Goal: Task Accomplishment & Management: Manage account settings

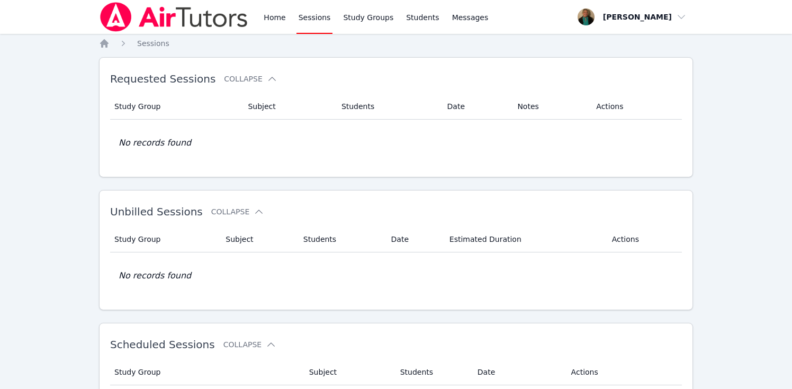
scroll to position [709, 0]
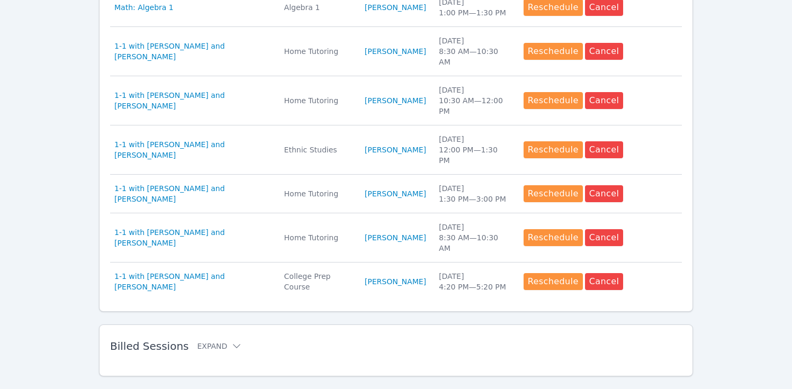
scroll to position [549, 0]
click at [171, 340] on span "Billed Sessions" at bounding box center [149, 346] width 78 height 13
click at [199, 341] on button "Expand" at bounding box center [219, 346] width 45 height 11
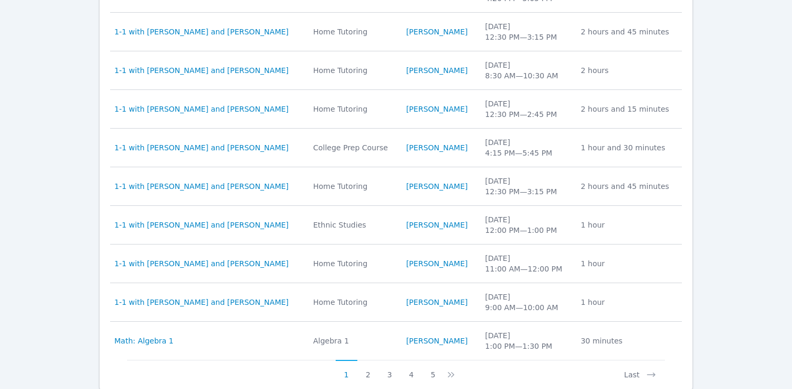
scroll to position [963, 0]
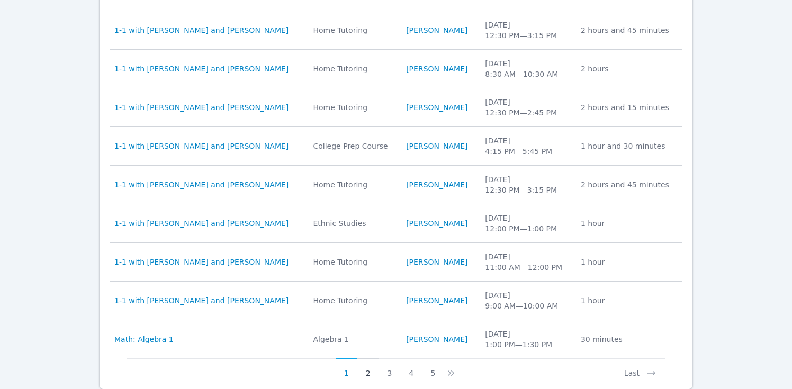
click at [367, 358] on button "2" at bounding box center [368, 368] width 22 height 20
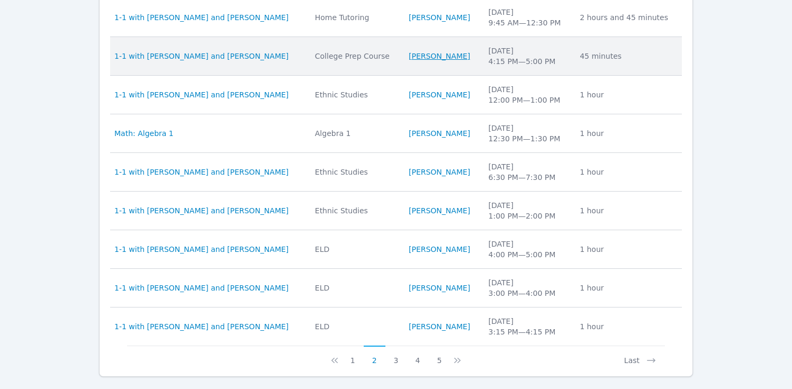
scroll to position [976, 0]
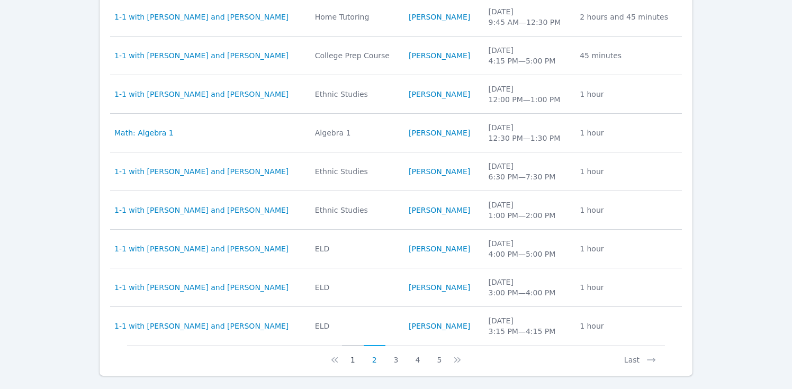
click at [353, 345] on button "1" at bounding box center [353, 355] width 22 height 20
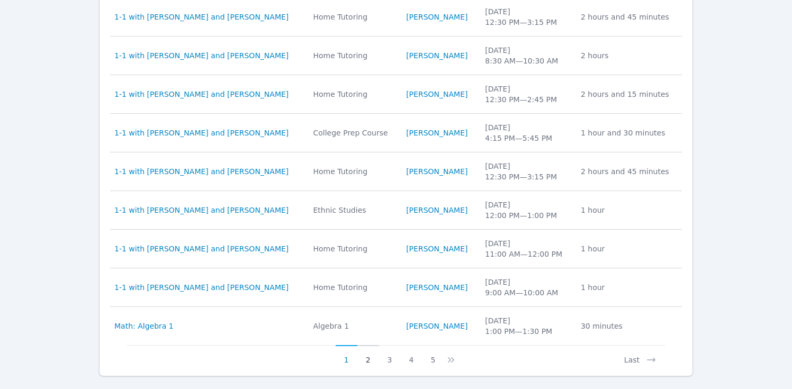
click at [370, 345] on button "2" at bounding box center [368, 355] width 22 height 20
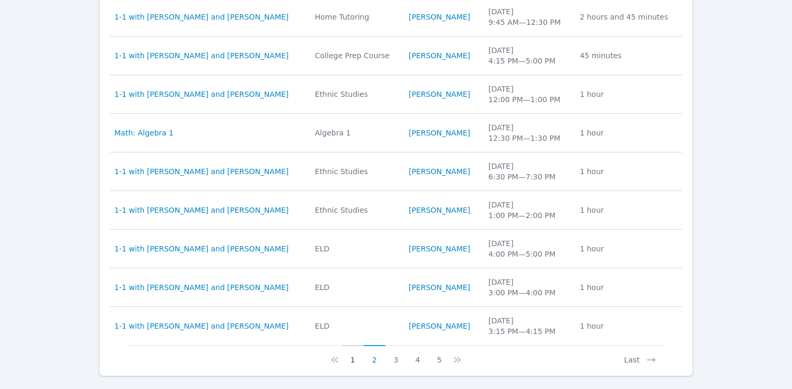
click at [351, 345] on button "1" at bounding box center [353, 355] width 22 height 20
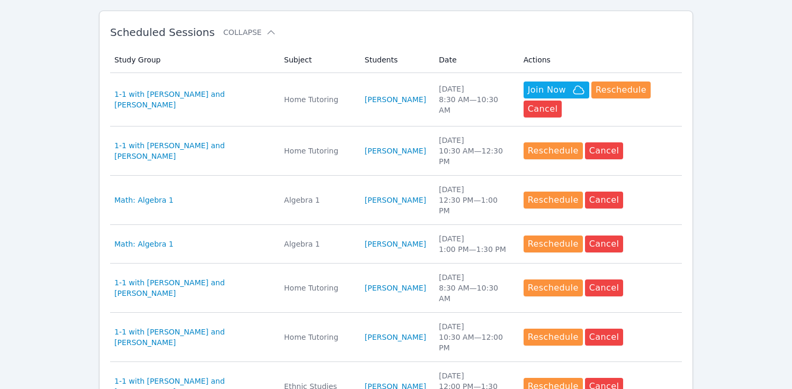
scroll to position [312, 0]
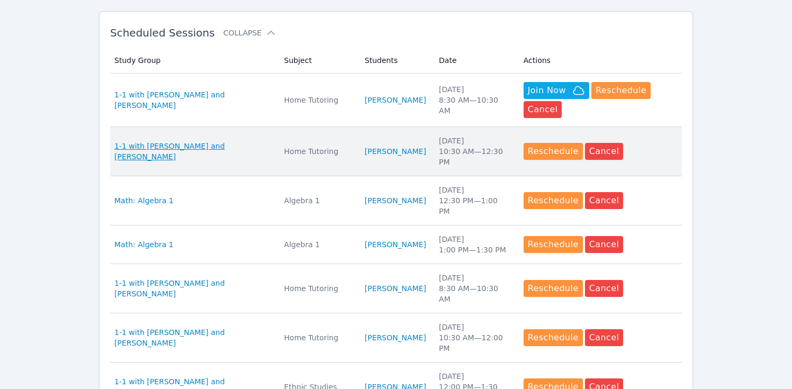
click at [177, 154] on span "1-1 with [PERSON_NAME] and [PERSON_NAME]" at bounding box center [192, 151] width 157 height 21
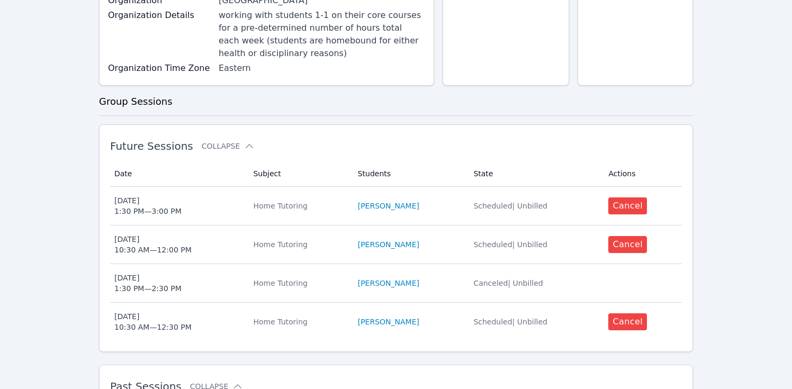
scroll to position [173, 0]
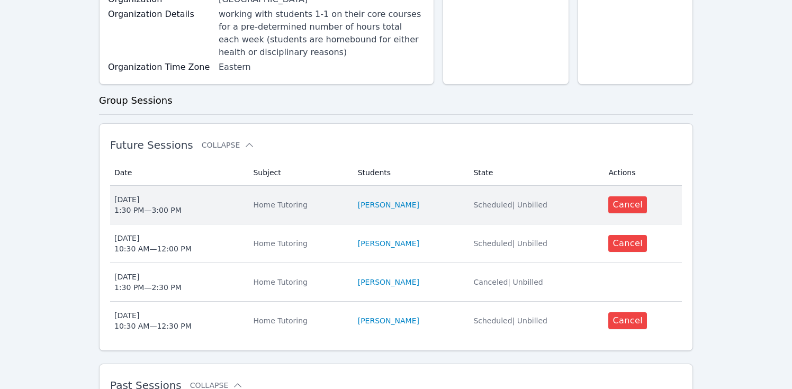
click at [168, 205] on div "Fri Sep 12 1:30 PM — 3:00 PM" at bounding box center [147, 204] width 67 height 21
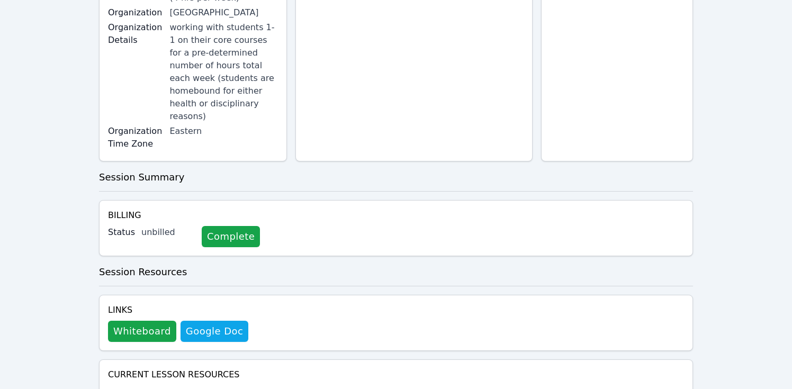
scroll to position [259, 0]
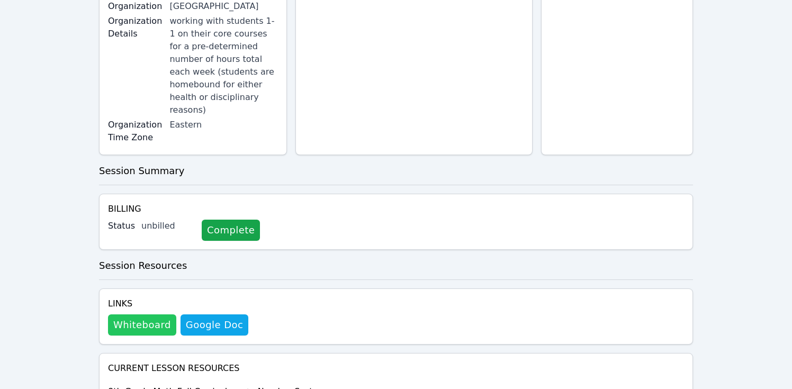
click at [147, 314] on button "Whiteboard" at bounding box center [142, 324] width 68 height 21
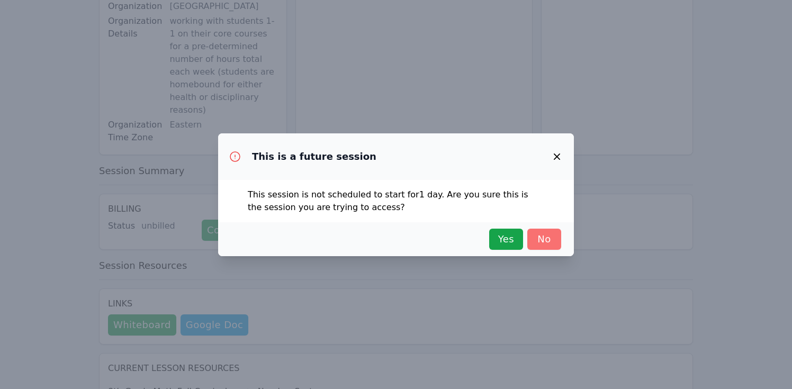
click at [539, 239] on span "No" at bounding box center [543, 239] width 23 height 15
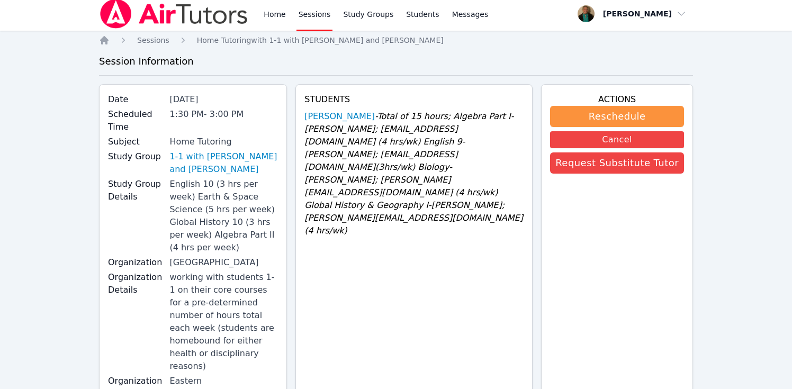
scroll to position [0, 0]
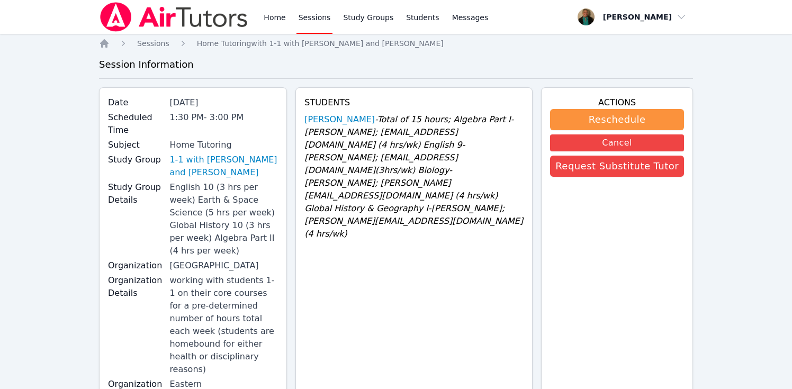
click at [306, 16] on link "Sessions" at bounding box center [314, 17] width 37 height 34
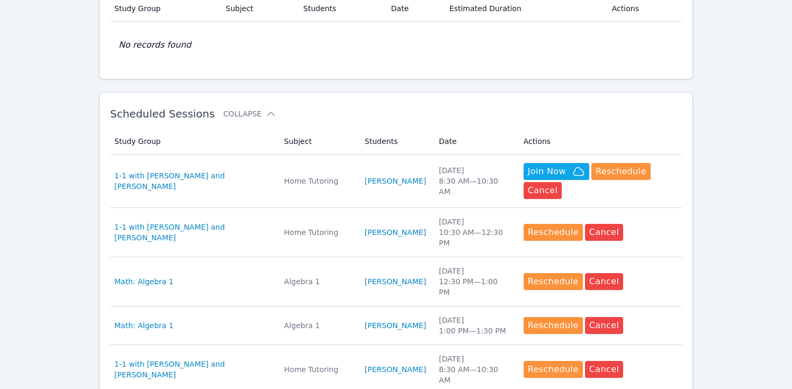
scroll to position [233, 0]
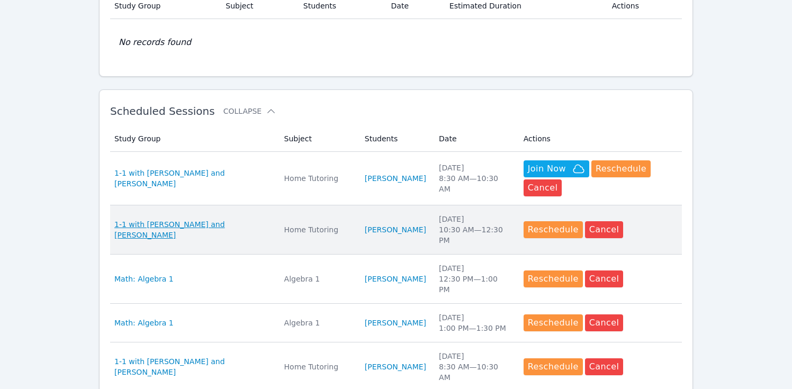
click at [204, 227] on span "1-1 with [PERSON_NAME] and [PERSON_NAME]" at bounding box center [192, 229] width 157 height 21
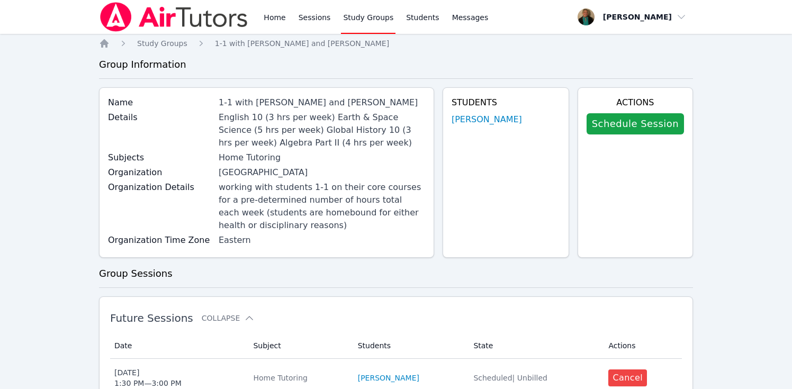
click at [252, 122] on div "English 10 (3 hrs per week) Earth & Space Science (5 hrs per week) Global Histo…" at bounding box center [322, 130] width 206 height 38
click at [480, 116] on link "[PERSON_NAME]" at bounding box center [486, 119] width 70 height 13
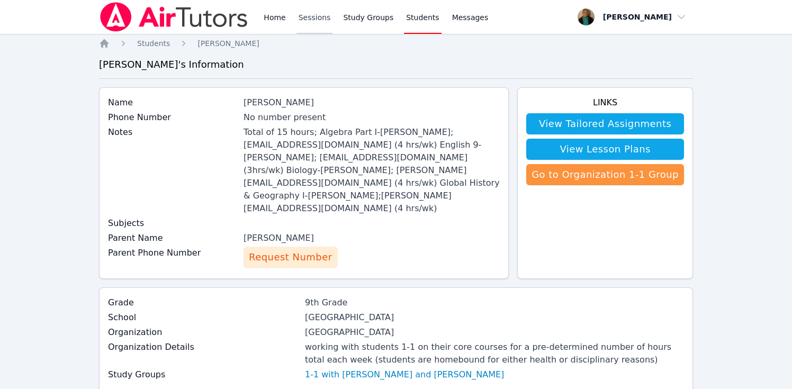
click at [307, 15] on link "Sessions" at bounding box center [314, 17] width 37 height 34
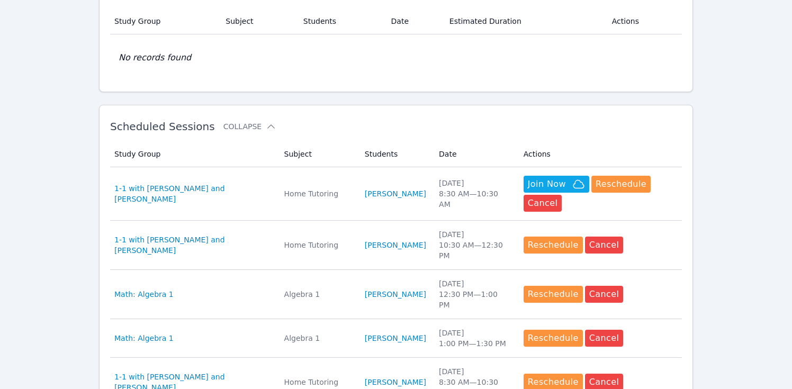
scroll to position [219, 0]
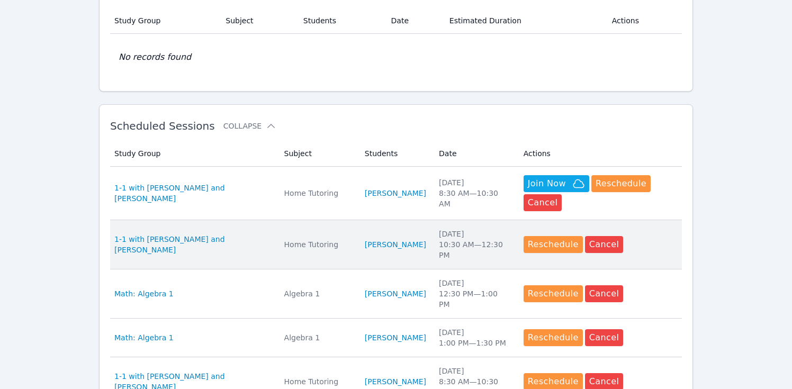
click at [454, 247] on div "Thu Sep 11 10:30 AM — 12:30 PM" at bounding box center [475, 245] width 72 height 32
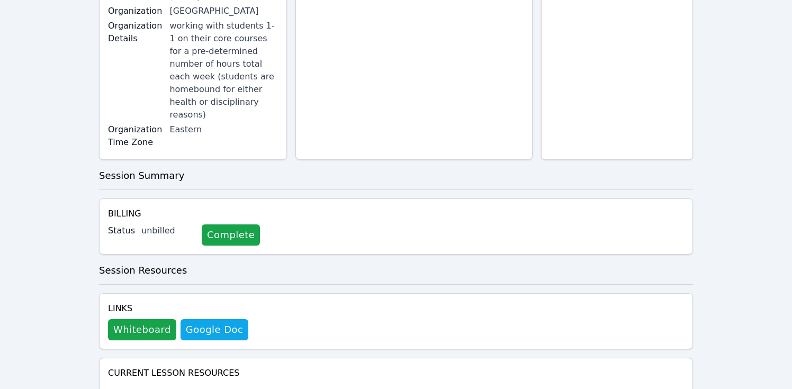
scroll to position [259, 0]
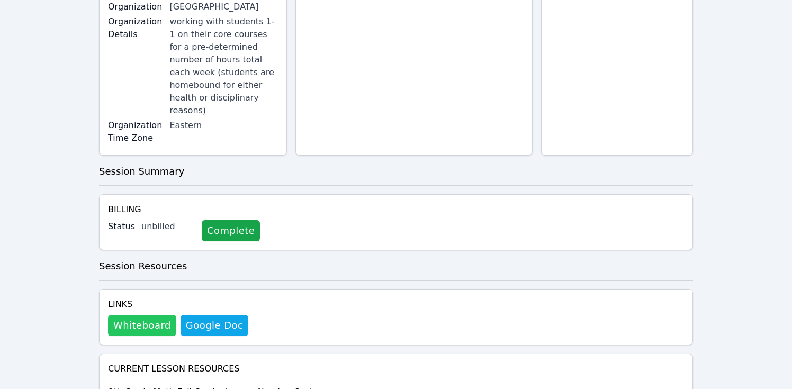
click at [151, 315] on button "Whiteboard" at bounding box center [142, 325] width 68 height 21
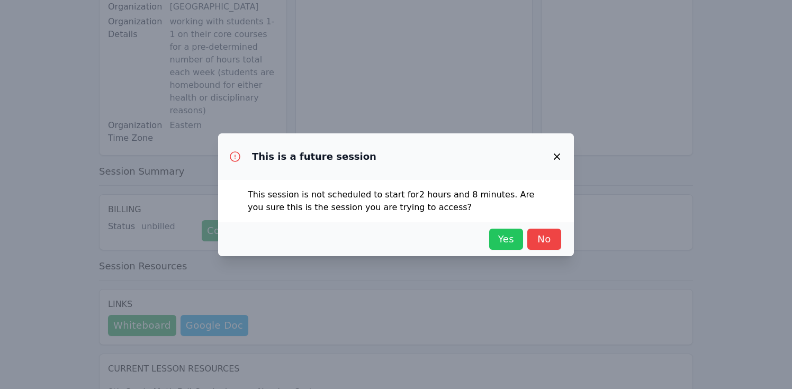
click at [503, 241] on span "Yes" at bounding box center [505, 239] width 23 height 15
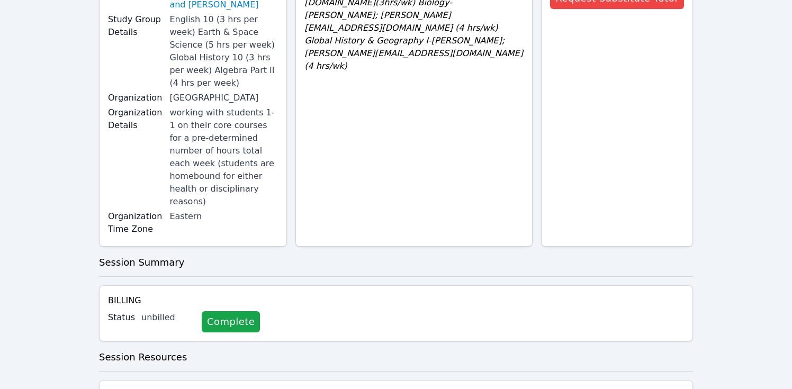
scroll to position [0, 0]
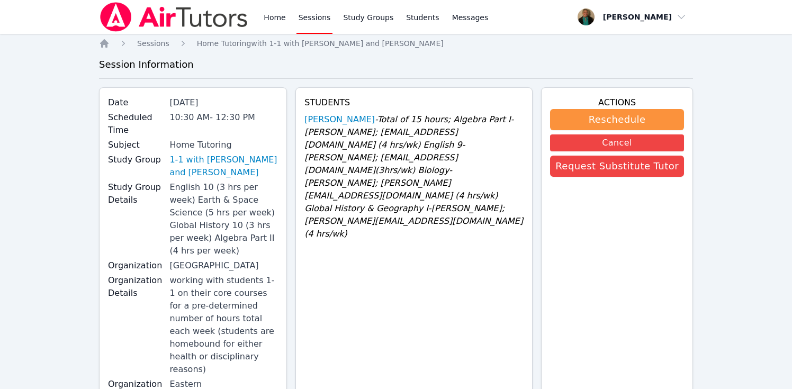
click at [313, 19] on link "Sessions" at bounding box center [314, 17] width 37 height 34
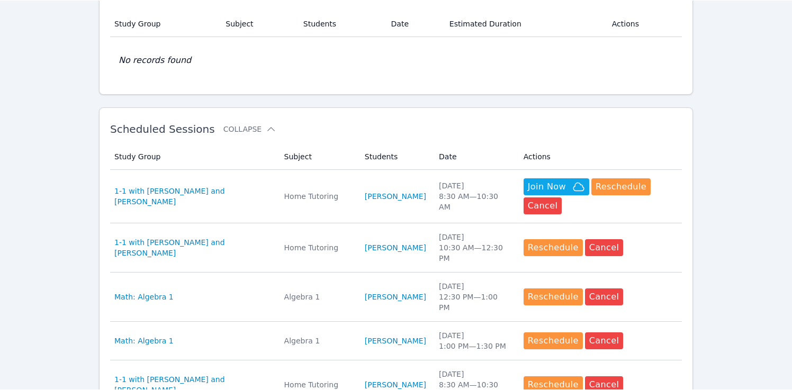
scroll to position [217, 0]
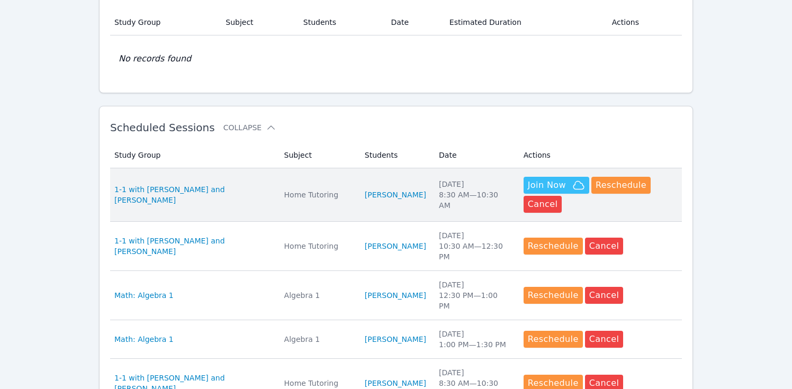
click at [552, 180] on span "Join Now" at bounding box center [547, 185] width 38 height 13
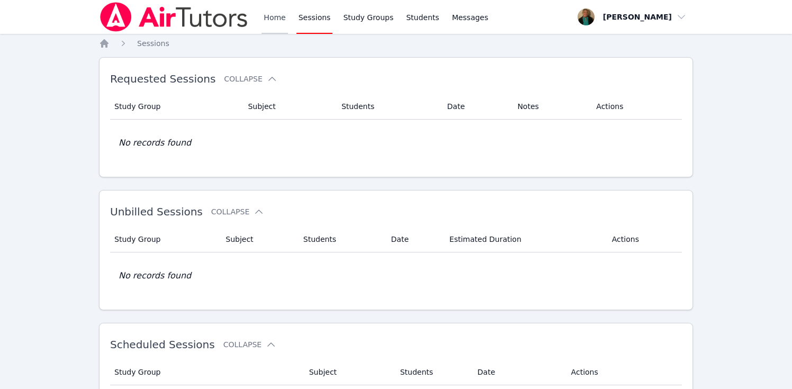
click at [267, 14] on link "Home" at bounding box center [274, 17] width 26 height 34
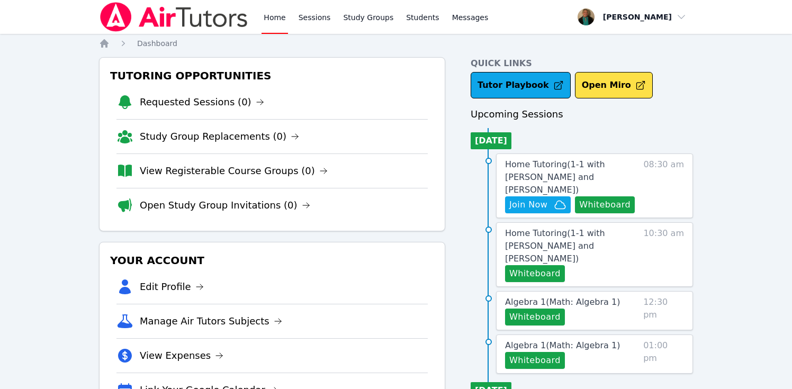
click at [271, 17] on link "Home" at bounding box center [274, 17] width 26 height 34
click at [319, 14] on link "Sessions" at bounding box center [314, 17] width 37 height 34
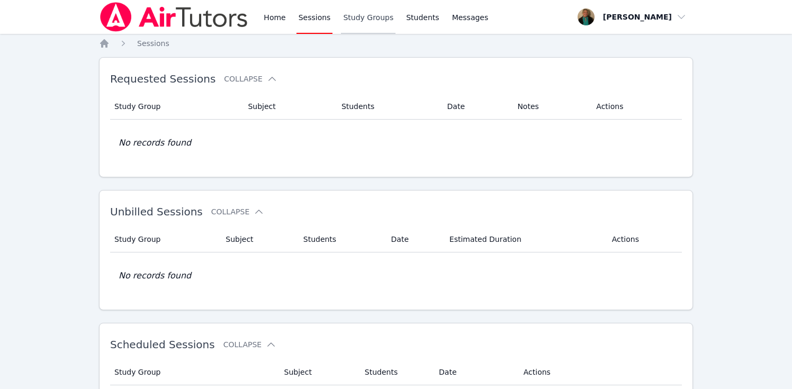
click at [383, 17] on link "Study Groups" at bounding box center [368, 17] width 55 height 34
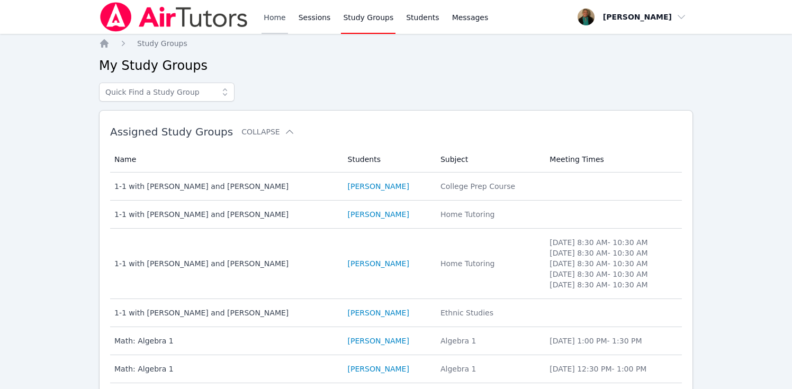
click at [274, 14] on link "Home" at bounding box center [274, 17] width 26 height 34
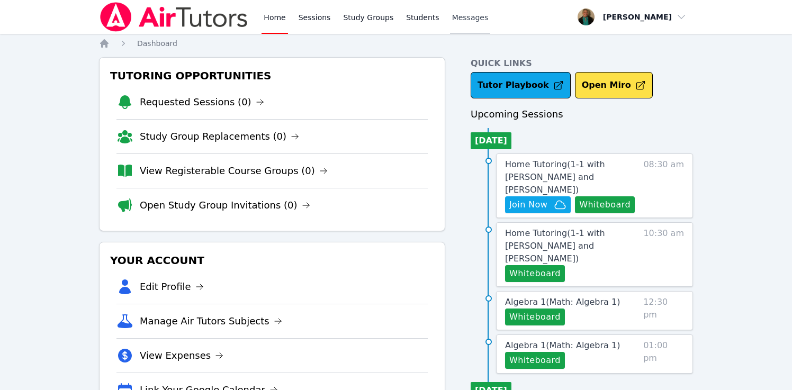
click at [461, 17] on span "Messages" at bounding box center [470, 17] width 37 height 11
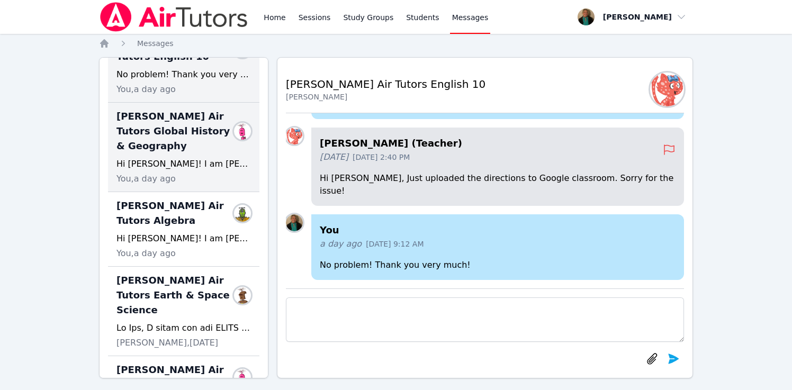
scroll to position [115, 0]
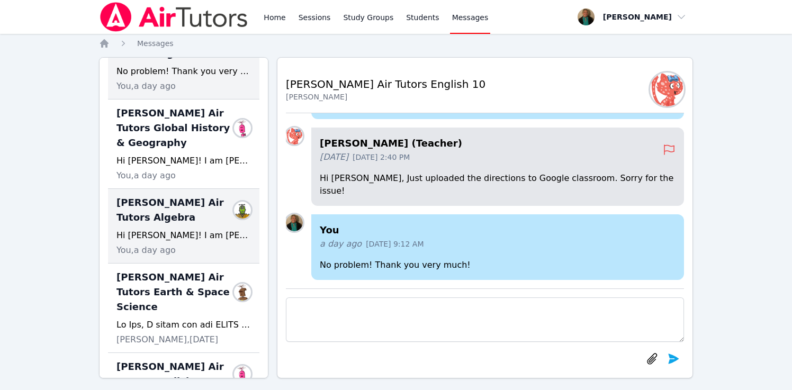
click at [163, 223] on span "[PERSON_NAME] Air Tutors Algebra" at bounding box center [177, 210] width 122 height 30
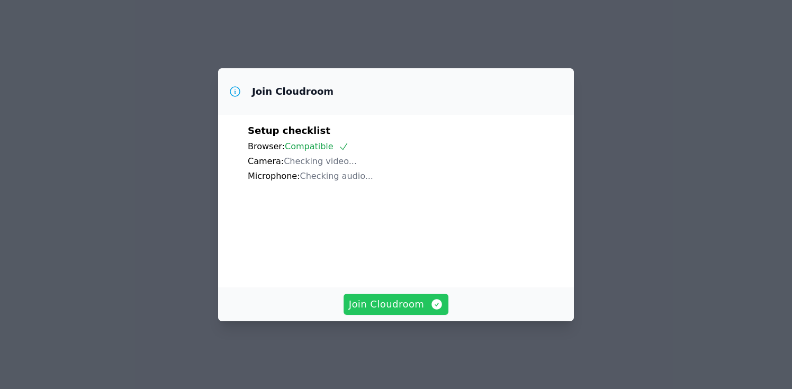
click at [396, 306] on span "Join Cloudroom" at bounding box center [396, 304] width 95 height 15
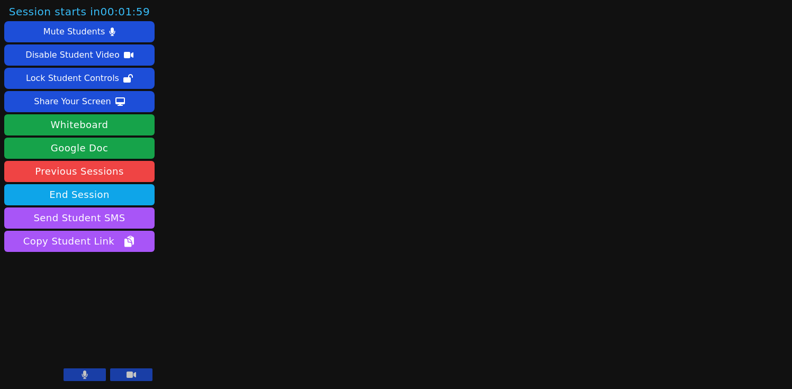
click at [87, 379] on icon at bounding box center [84, 374] width 6 height 8
click at [87, 373] on icon at bounding box center [84, 374] width 11 height 8
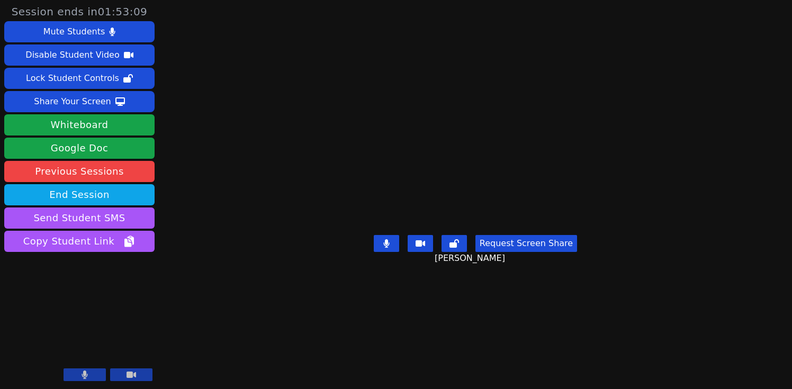
click at [522, 252] on button "Request Screen Share" at bounding box center [526, 243] width 102 height 17
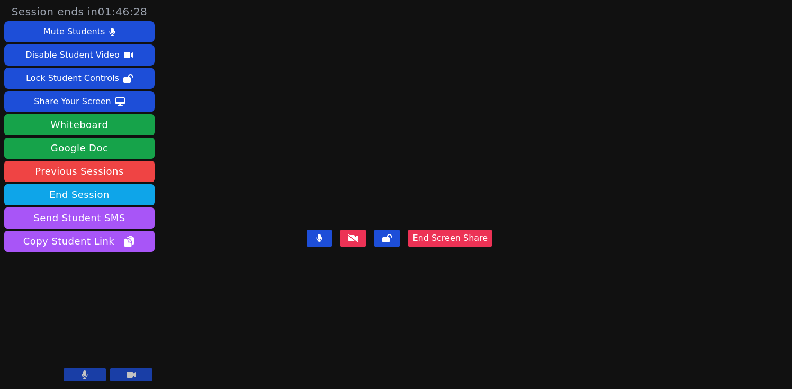
click at [83, 374] on icon at bounding box center [85, 374] width 6 height 8
click at [84, 375] on icon at bounding box center [84, 374] width 11 height 8
click at [87, 378] on icon at bounding box center [84, 375] width 6 height 8
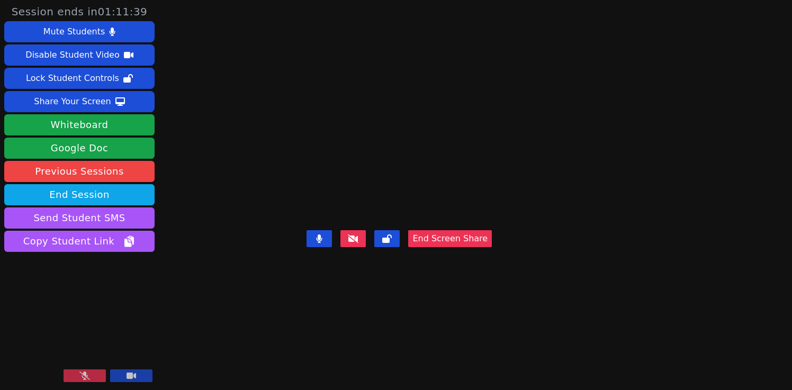
click at [87, 378] on icon at bounding box center [84, 375] width 11 height 8
click at [453, 122] on video at bounding box center [399, 174] width 159 height 104
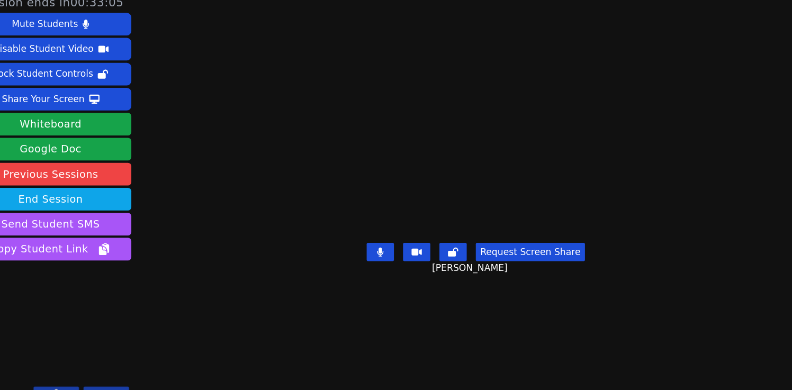
click at [97, 369] on button at bounding box center [84, 375] width 42 height 13
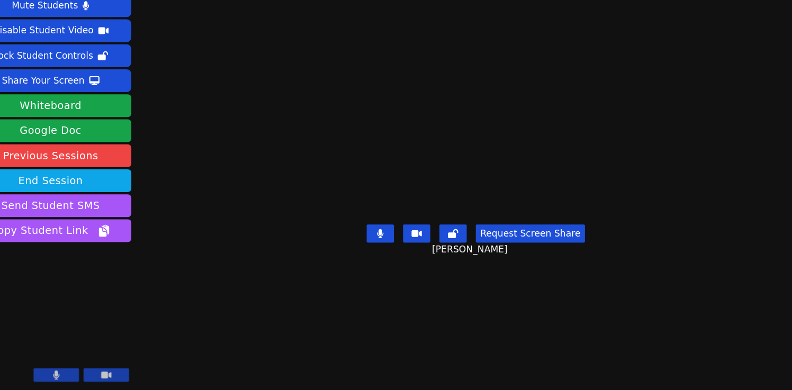
click at [94, 373] on button at bounding box center [84, 375] width 42 height 13
click at [90, 123] on button "Whiteboard" at bounding box center [79, 124] width 150 height 21
click at [92, 102] on div "Share Your Screen" at bounding box center [72, 101] width 77 height 17
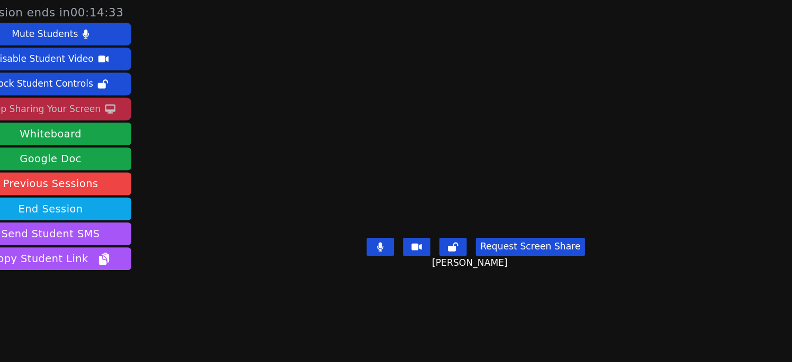
click at [103, 104] on div "Stop Sharing Your Screen" at bounding box center [72, 101] width 107 height 17
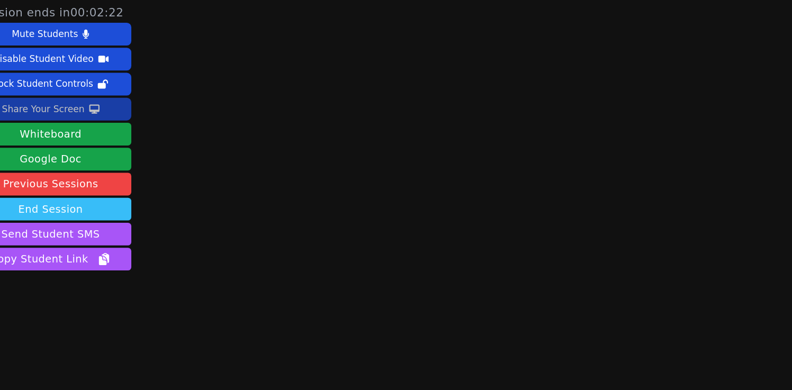
click at [112, 192] on button "End Session" at bounding box center [79, 194] width 150 height 21
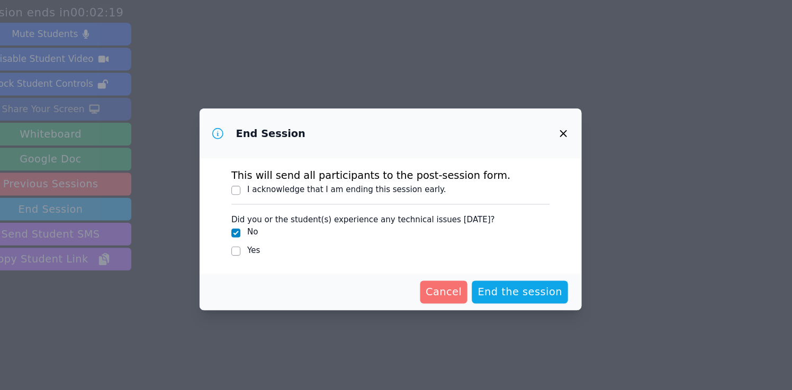
click at [460, 264] on button "Cancel" at bounding box center [445, 271] width 44 height 21
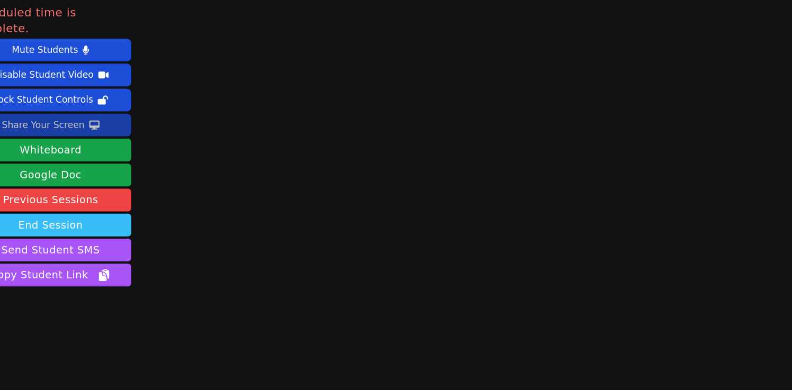
click at [92, 199] on button "End Session" at bounding box center [79, 209] width 150 height 21
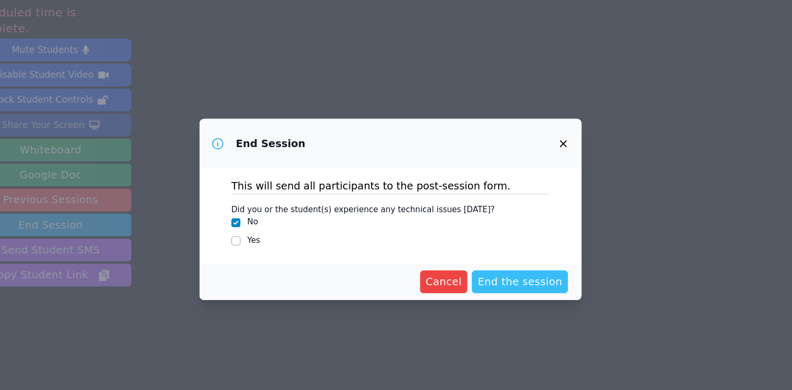
click at [499, 264] on span "End the session" at bounding box center [516, 262] width 79 height 15
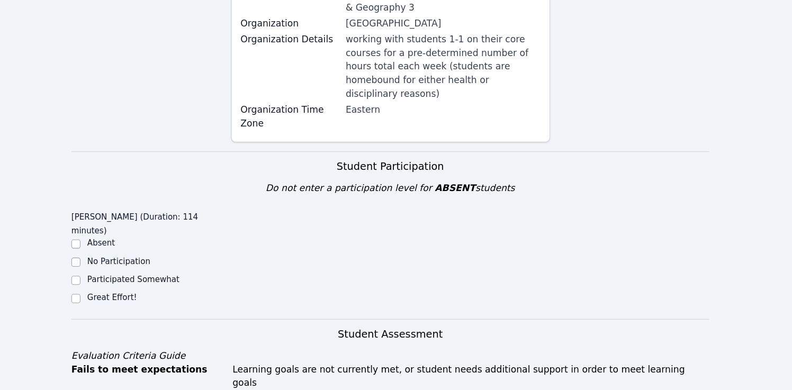
scroll to position [178, 0]
click at [103, 299] on input "Great Effort!" at bounding box center [103, 303] width 8 height 8
checkbox input "true"
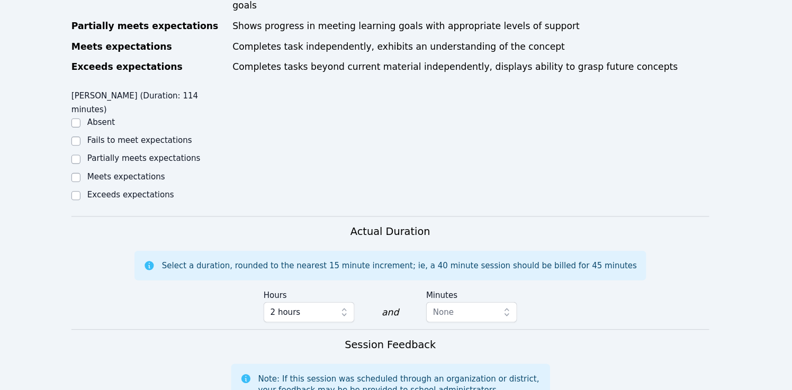
scroll to position [535, 0]
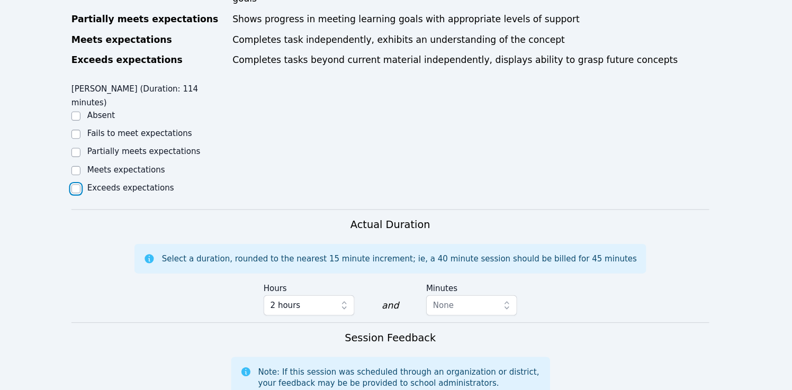
click at [102, 198] on input "Exceeds expectations" at bounding box center [103, 202] width 8 height 8
checkbox input "true"
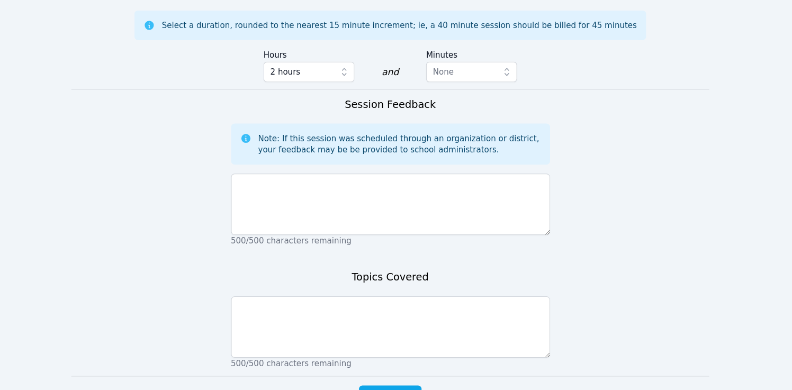
scroll to position [756, 0]
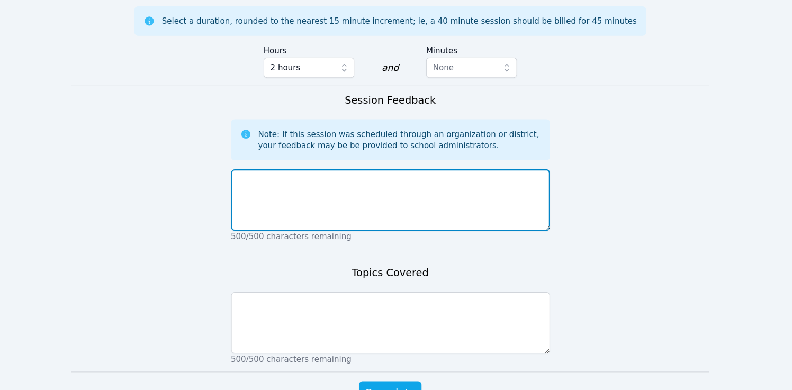
click at [285, 184] on textarea at bounding box center [396, 212] width 297 height 57
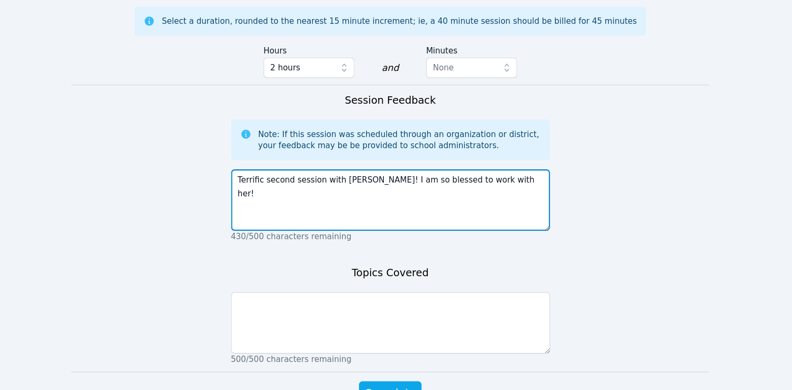
type textarea "Terrific second session with Lacey! I am so blessed to work with her!"
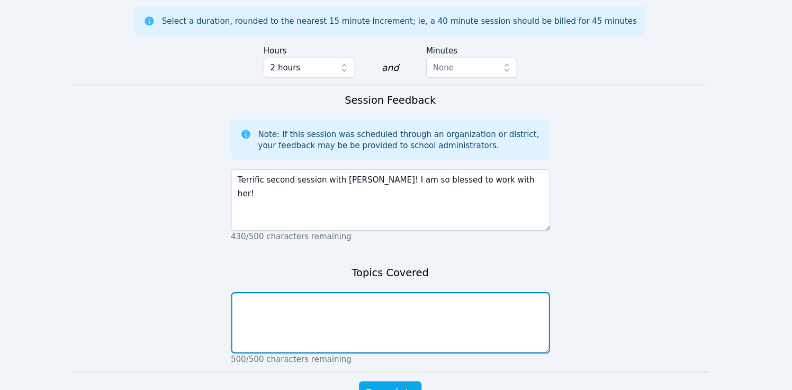
click at [281, 298] on textarea at bounding box center [396, 326] width 297 height 57
type textarea "Algebra packet of notes and practice and ELA"
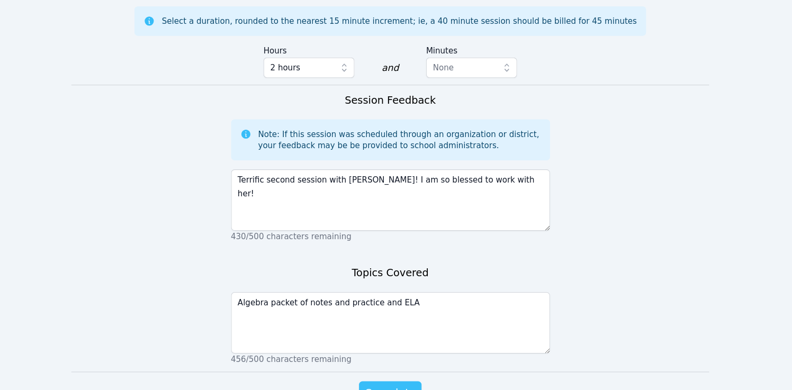
click at [400, 385] on span "Complete" at bounding box center [396, 392] width 48 height 15
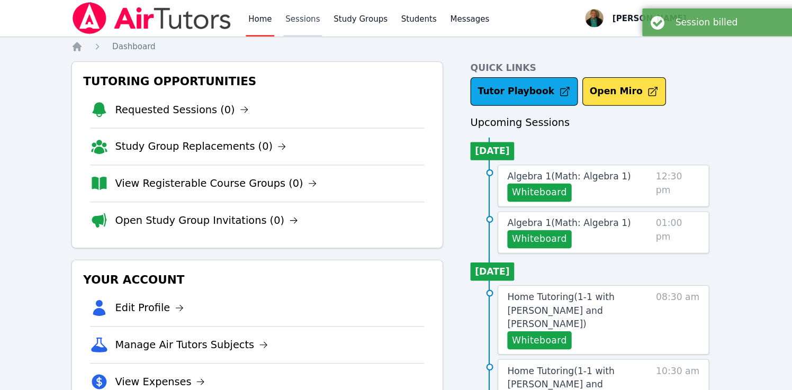
click at [307, 15] on link "Sessions" at bounding box center [314, 17] width 37 height 34
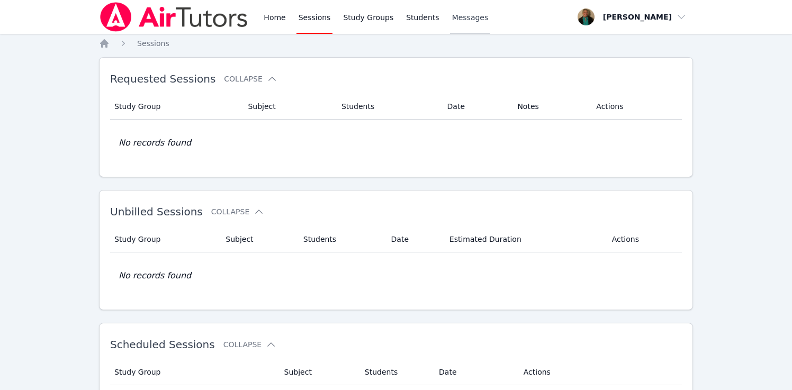
click at [468, 15] on span "Messages" at bounding box center [470, 17] width 37 height 11
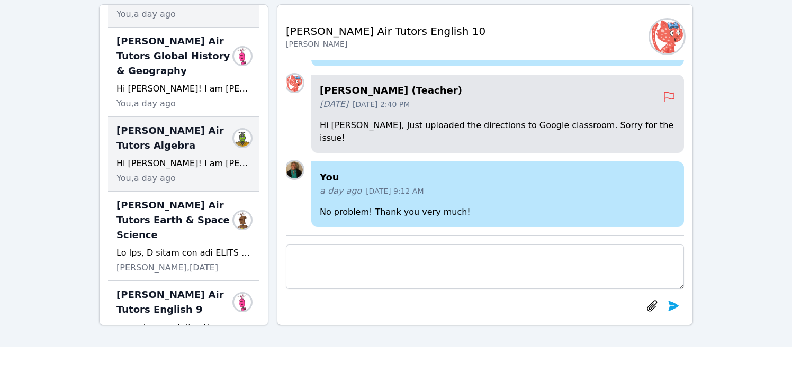
scroll to position [137, 0]
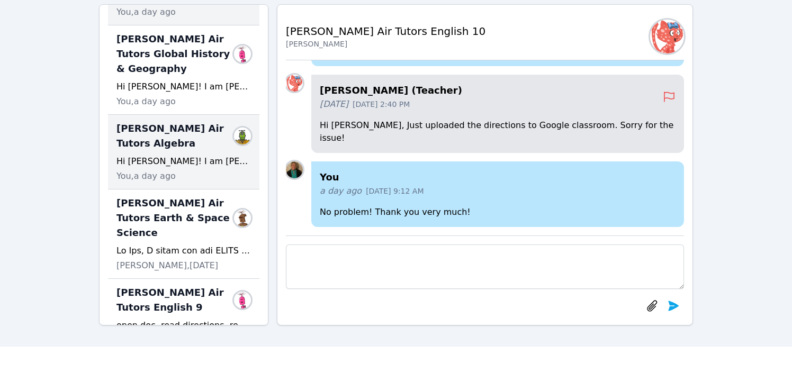
click at [190, 165] on div "Hi [PERSON_NAME]! I am [PERSON_NAME] and I will be [PERSON_NAME] algebra tutor …" at bounding box center [183, 161] width 134 height 13
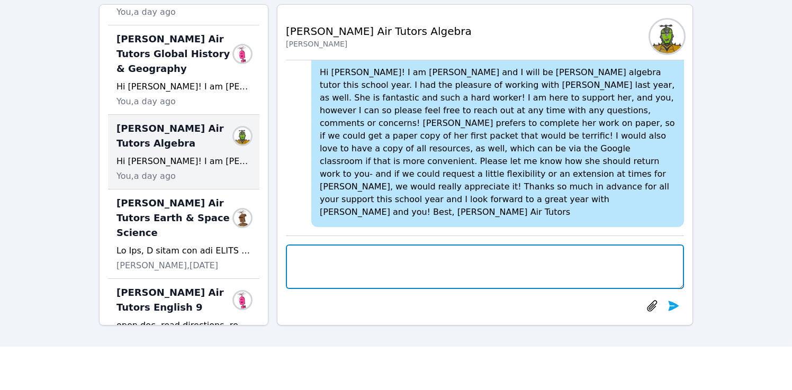
click at [329, 270] on textarea at bounding box center [485, 266] width 398 height 44
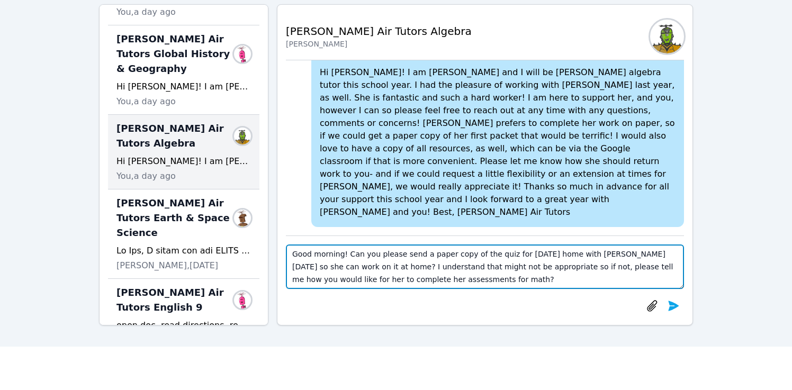
click at [346, 252] on textarea "Good morning! Can you please send a paper copy of the quiz for tomorrow home wi…" at bounding box center [485, 266] width 398 height 44
click at [403, 279] on textarea "Good morning! Lacey has completed the practice and homework problems in prepara…" at bounding box center [485, 266] width 398 height 44
type textarea "Good morning! [PERSON_NAME] has completed the practice and homework problems in…"
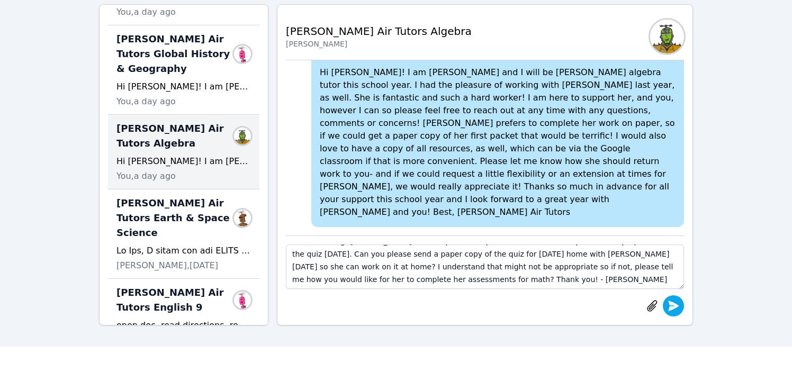
click at [680, 307] on button "submit" at bounding box center [672, 305] width 21 height 21
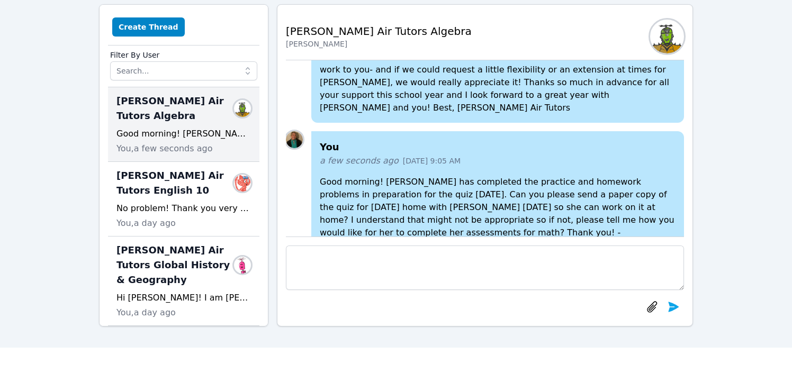
scroll to position [0, 0]
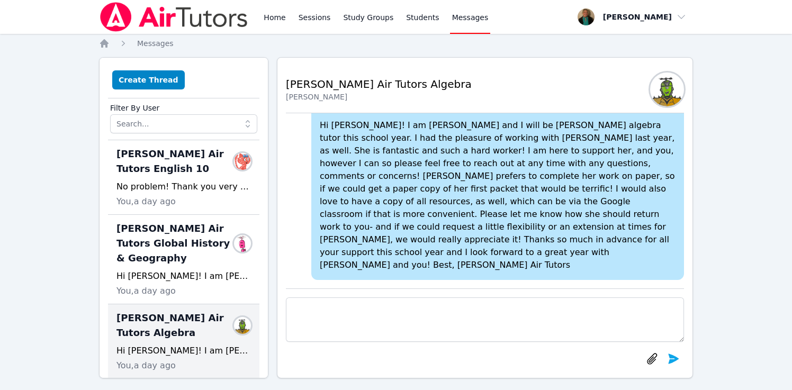
scroll to position [115, 0]
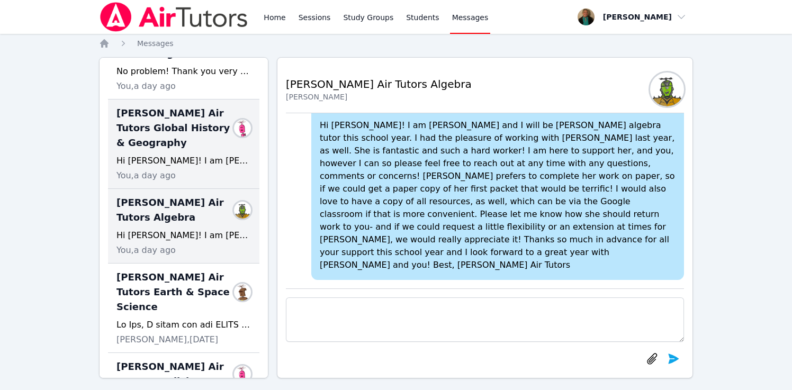
click at [202, 146] on span "[PERSON_NAME] Air Tutors Global History & Geography" at bounding box center [177, 128] width 122 height 44
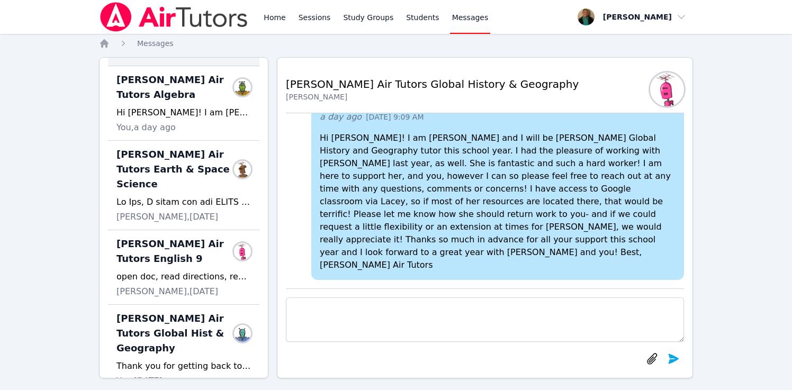
scroll to position [240, 0]
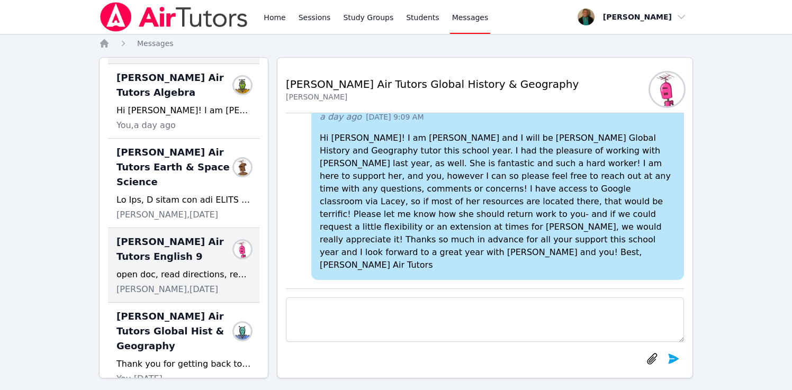
click at [187, 237] on span "[PERSON_NAME] Air Tutors English 9" at bounding box center [177, 249] width 122 height 30
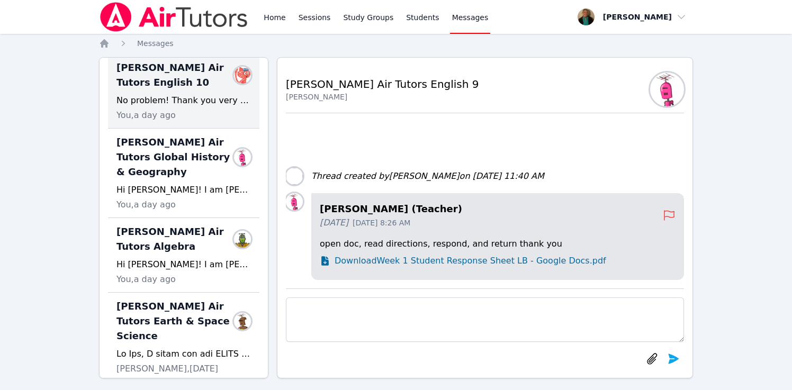
scroll to position [102, 0]
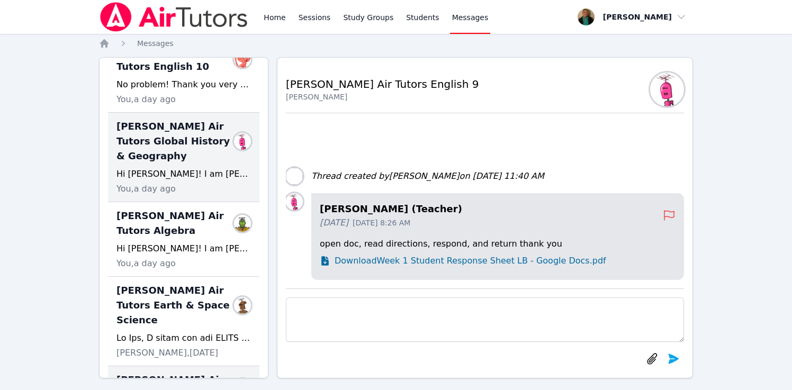
click at [188, 160] on span "[PERSON_NAME] Air Tutors Global History & Geography" at bounding box center [177, 141] width 122 height 44
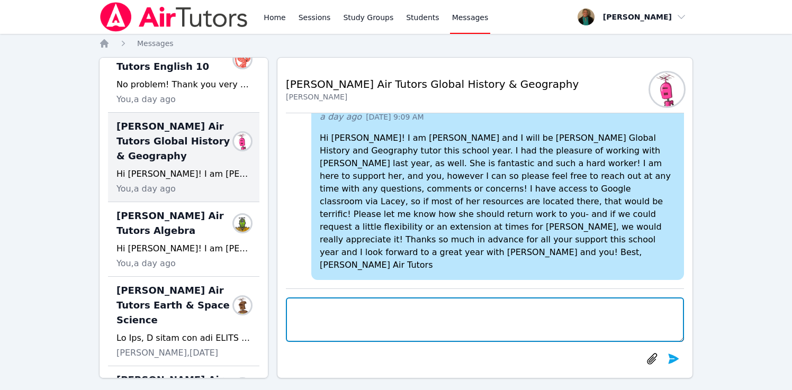
click at [349, 324] on textarea at bounding box center [485, 319] width 398 height 44
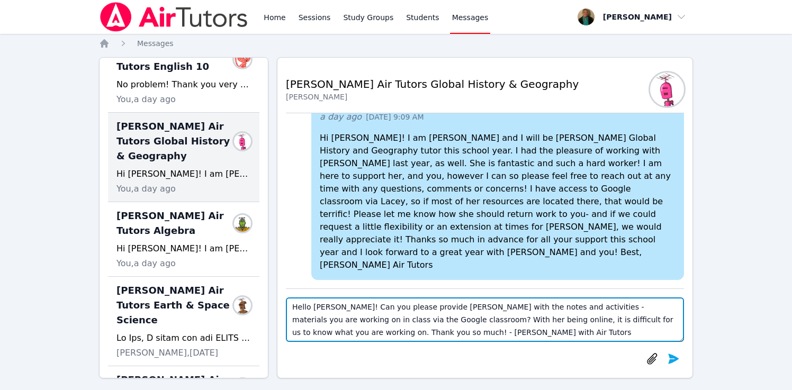
click at [641, 320] on textarea "Hello [PERSON_NAME]! Can you please provide [PERSON_NAME] with the notes and ac…" at bounding box center [485, 319] width 398 height 44
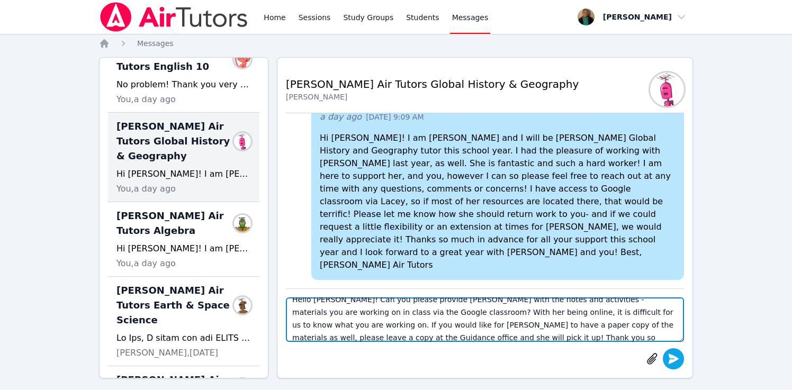
type textarea "Hello [PERSON_NAME]! Can you please provide [PERSON_NAME] with the notes and ac…"
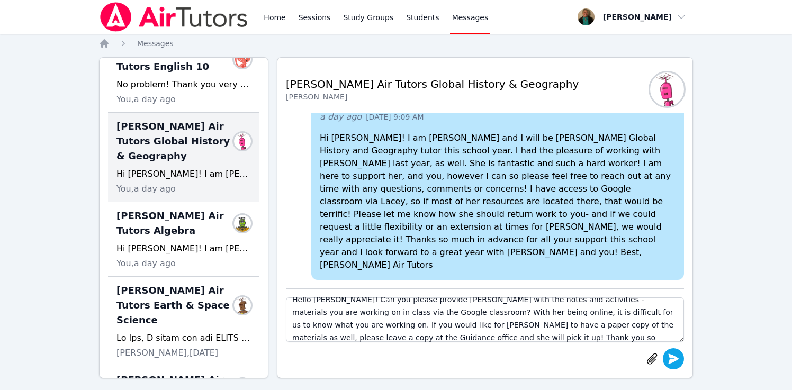
click at [671, 362] on icon "submit" at bounding box center [673, 358] width 11 height 10
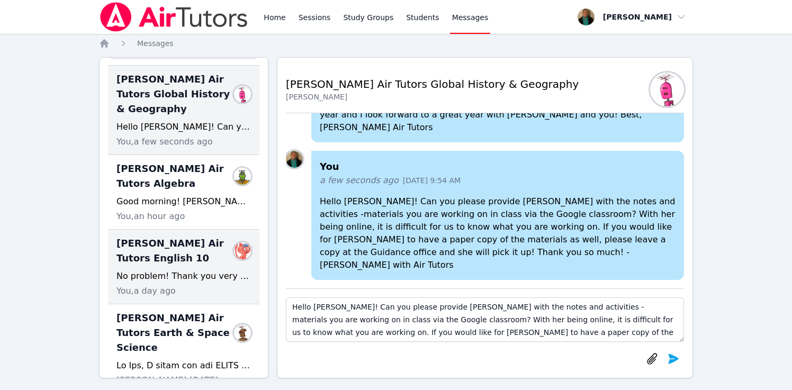
scroll to position [77, 0]
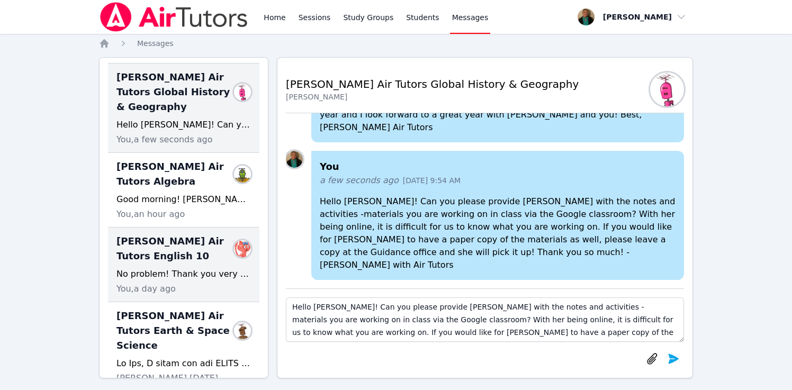
click at [199, 258] on span "[PERSON_NAME] Air Tutors English 10" at bounding box center [177, 249] width 122 height 30
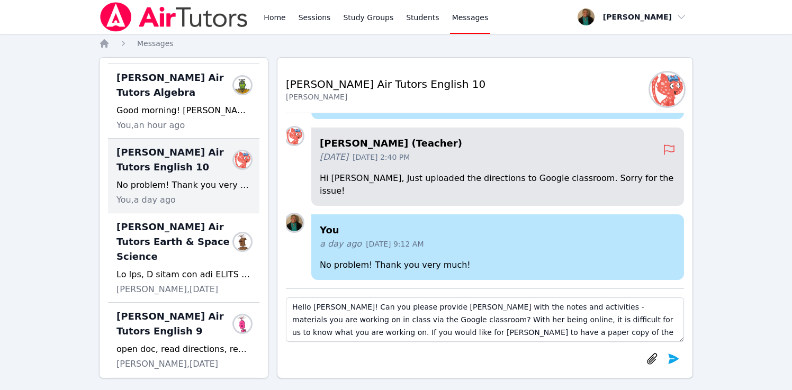
scroll to position [171, 0]
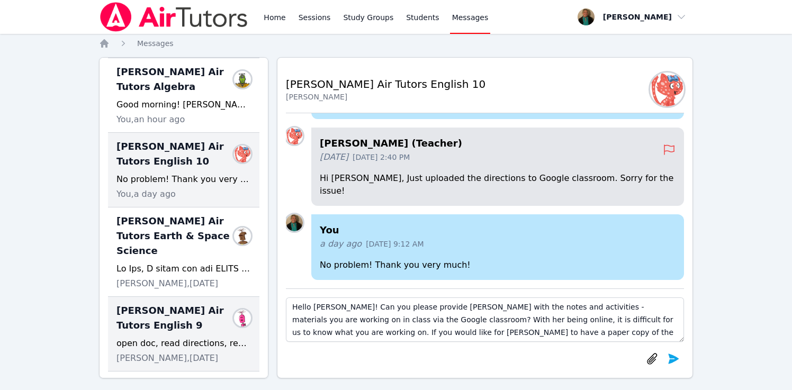
click at [177, 306] on span "[PERSON_NAME] Air Tutors English 9" at bounding box center [177, 318] width 122 height 30
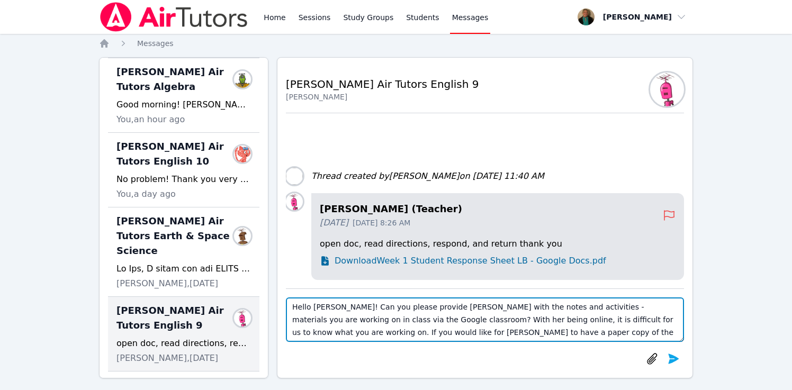
click at [309, 322] on textarea "Hello [PERSON_NAME]! Can you please provide [PERSON_NAME] with the notes and ac…" at bounding box center [485, 319] width 398 height 44
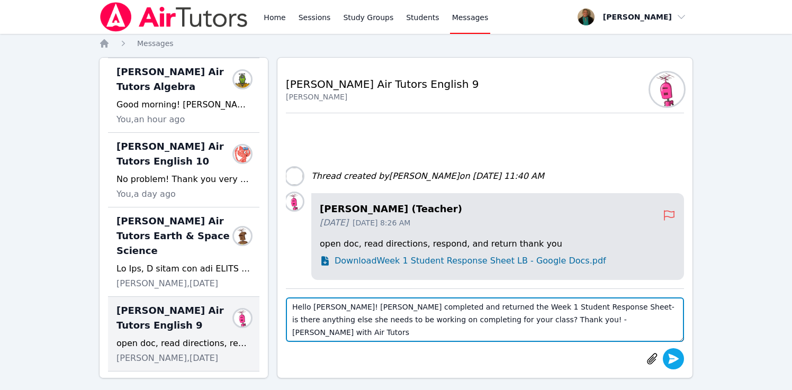
type textarea "Hello [PERSON_NAME]! [PERSON_NAME] completed and returned the Week 1 Student Re…"
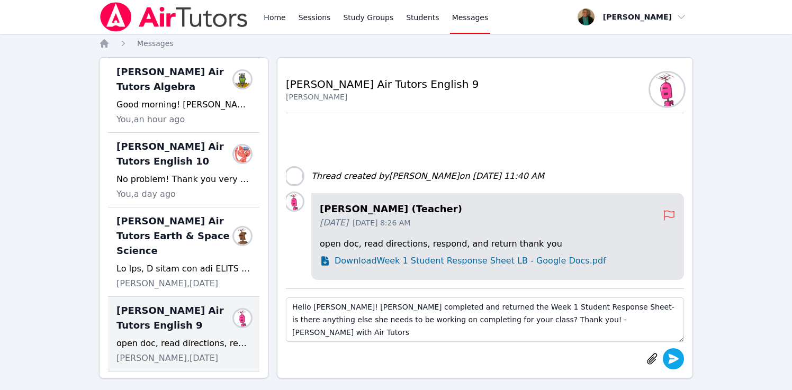
click at [674, 358] on icon "submit" at bounding box center [673, 358] width 13 height 13
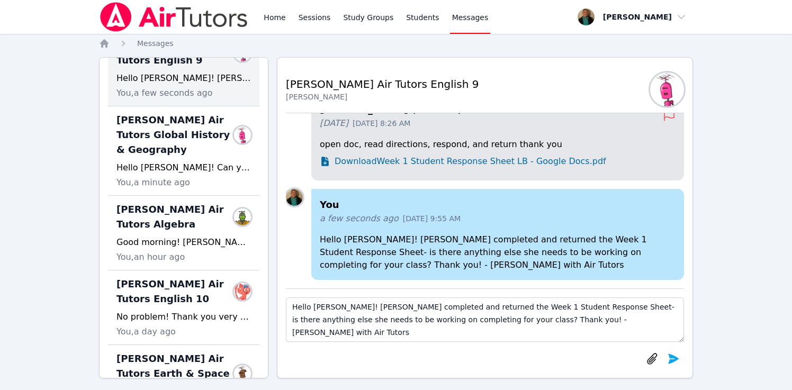
scroll to position [109, 0]
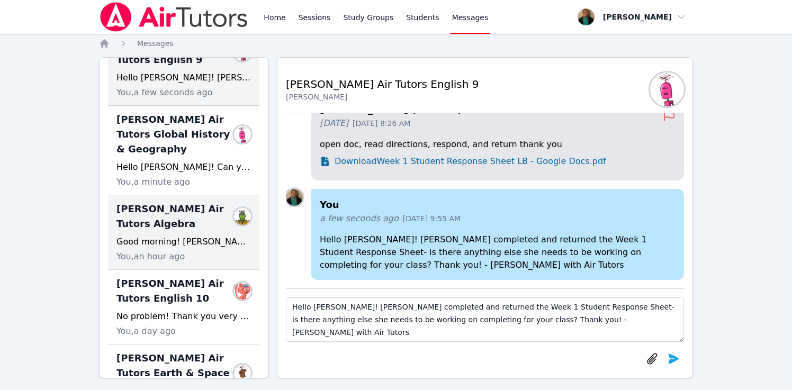
click at [189, 228] on span "[PERSON_NAME] Air Tutors Algebra" at bounding box center [177, 217] width 122 height 30
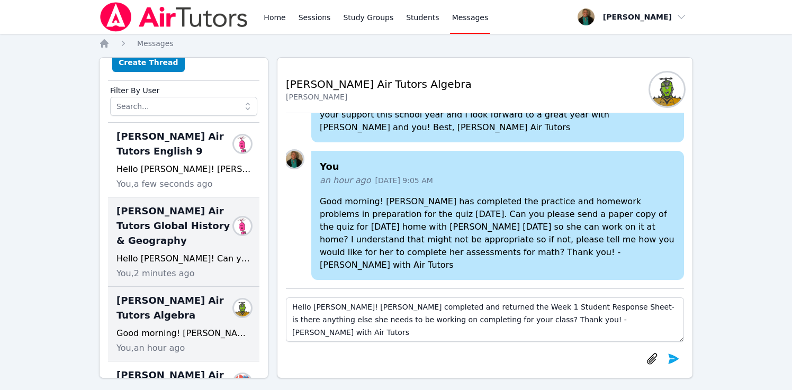
scroll to position [0, 0]
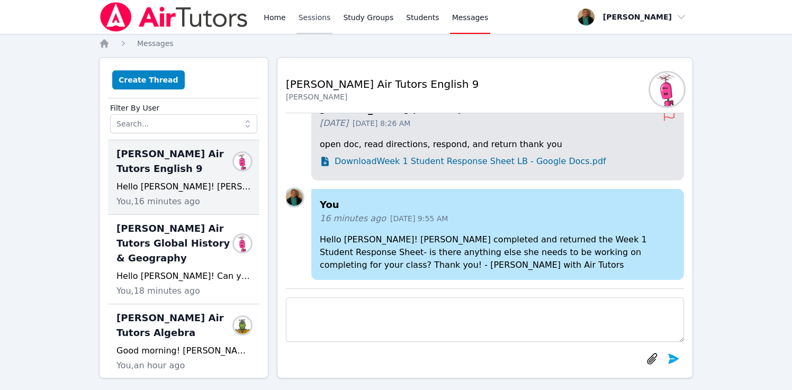
click at [307, 15] on link "Sessions" at bounding box center [314, 17] width 37 height 34
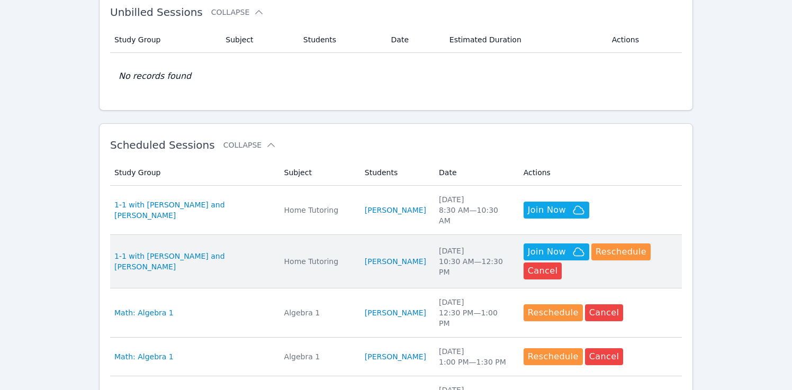
scroll to position [200, 0]
click at [209, 261] on span "1-1 with [PERSON_NAME] and [PERSON_NAME]" at bounding box center [192, 260] width 157 height 21
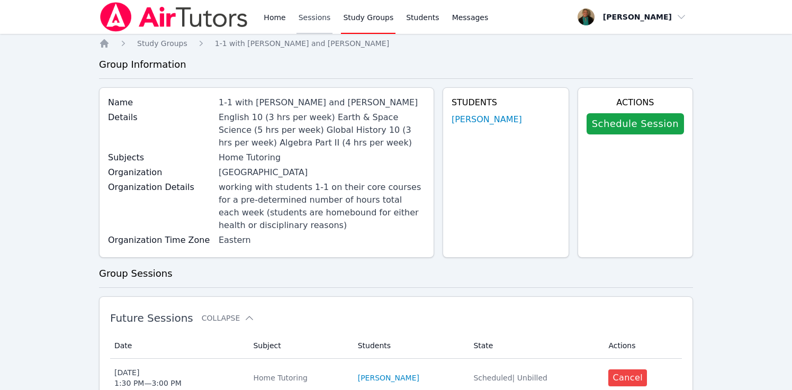
click at [312, 19] on link "Sessions" at bounding box center [314, 17] width 37 height 34
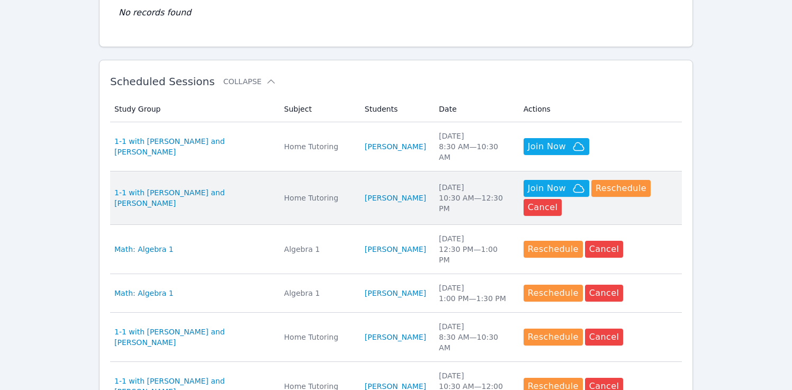
scroll to position [265, 0]
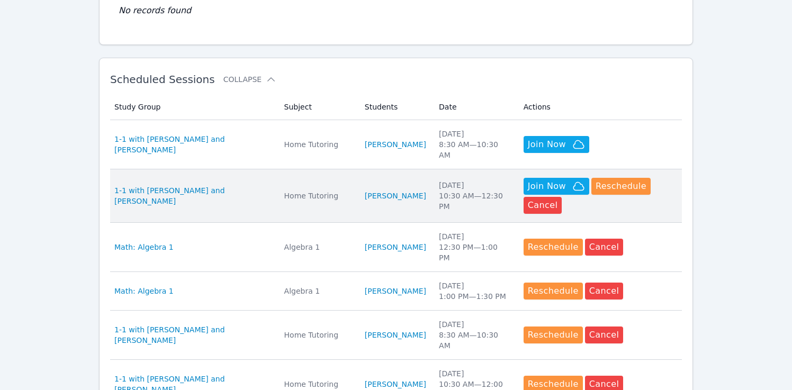
click at [469, 190] on div "[DATE] 10:30 AM — 12:30 PM" at bounding box center [475, 196] width 72 height 32
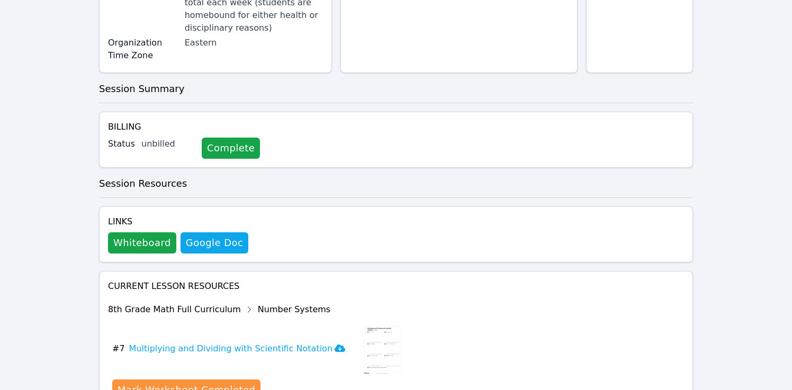
scroll to position [293, 0]
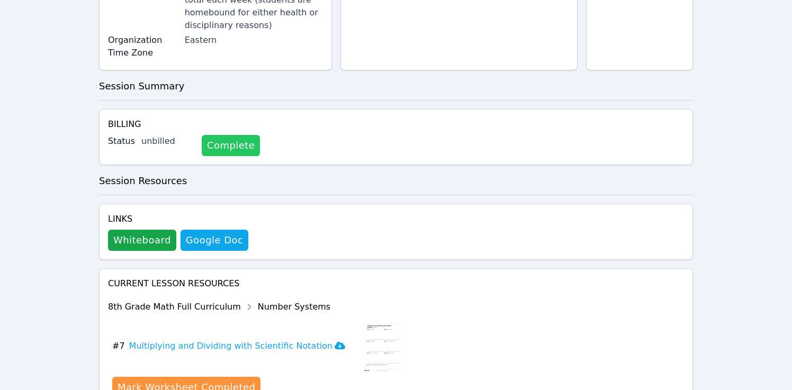
click at [233, 135] on link "Complete" at bounding box center [231, 145] width 58 height 21
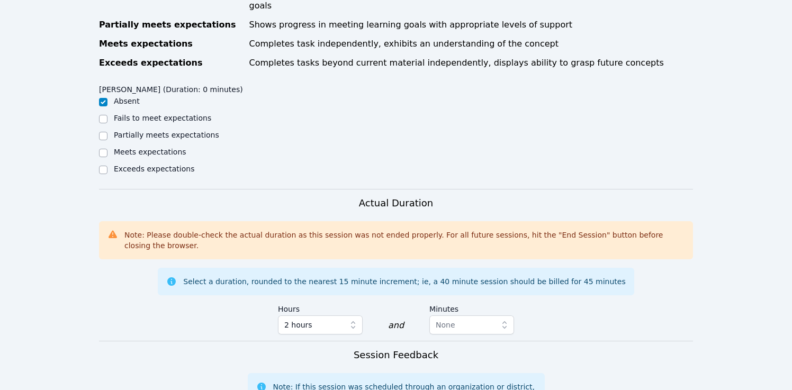
scroll to position [568, 0]
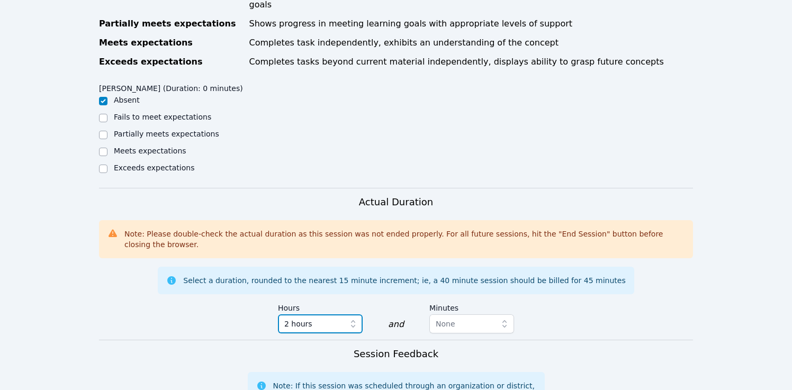
click at [353, 319] on icon "button" at bounding box center [353, 324] width 11 height 11
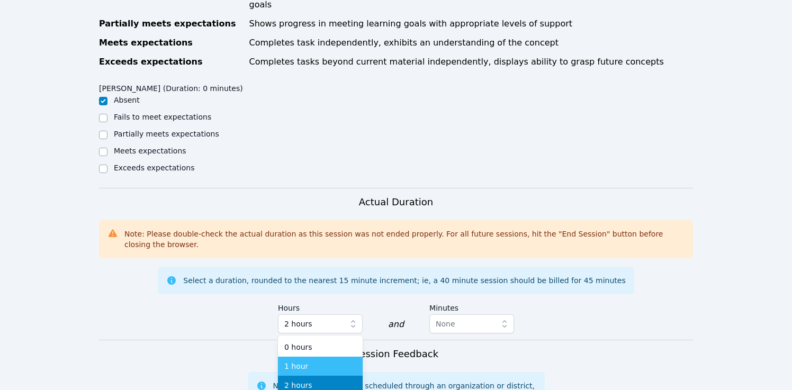
click at [329, 361] on div "1 hour" at bounding box center [320, 366] width 72 height 11
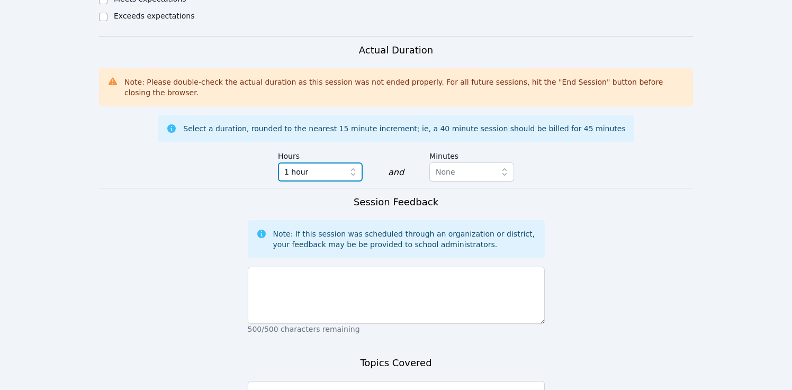
scroll to position [731, 0]
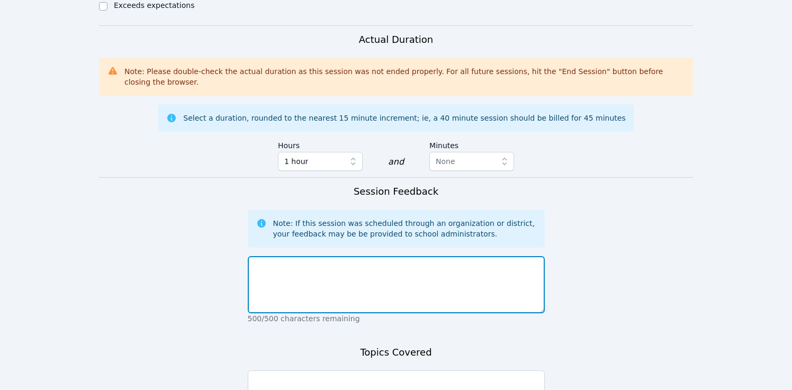
click at [357, 256] on textarea at bounding box center [396, 284] width 297 height 57
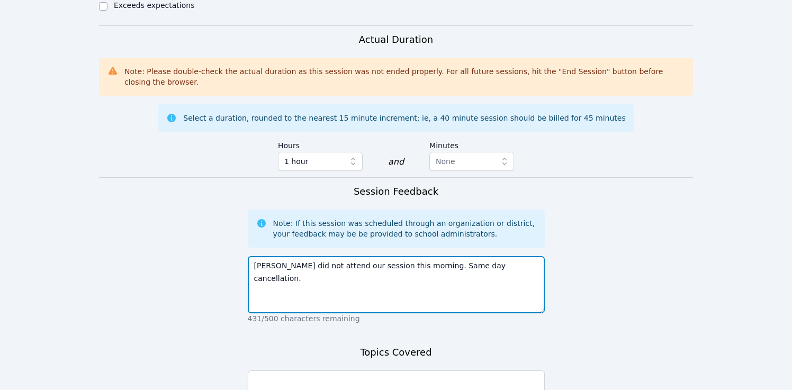
type textarea "[PERSON_NAME] did not attend our session this morning. Same day cancellation."
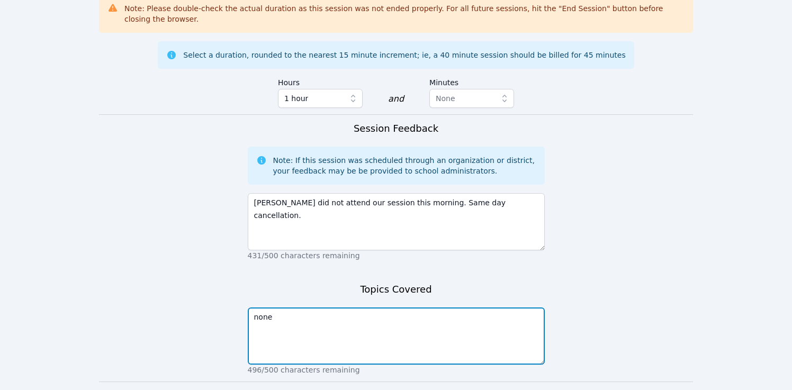
scroll to position [815, 0]
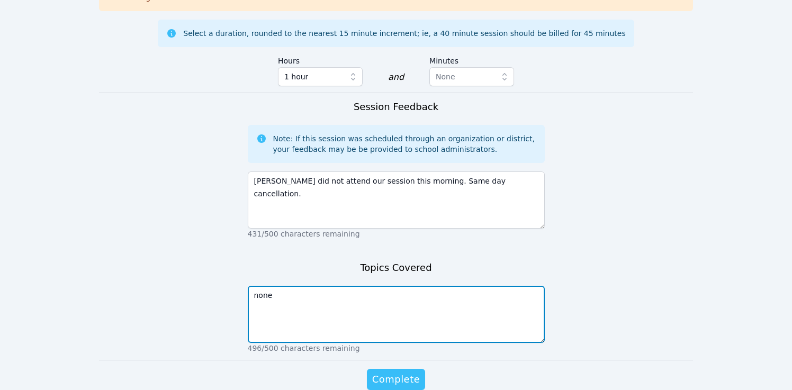
type textarea "none"
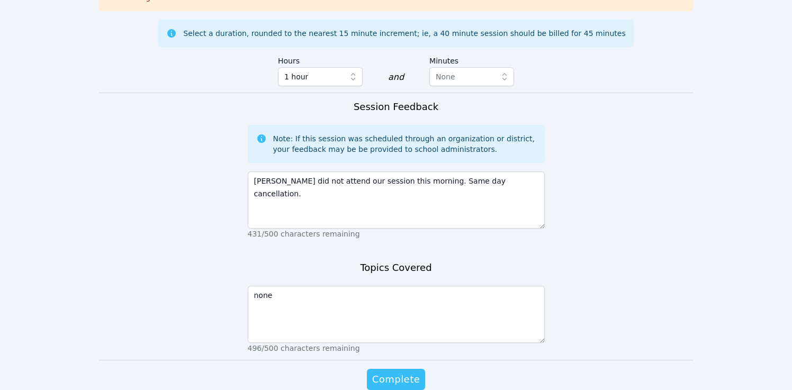
click at [395, 372] on span "Complete" at bounding box center [396, 379] width 48 height 15
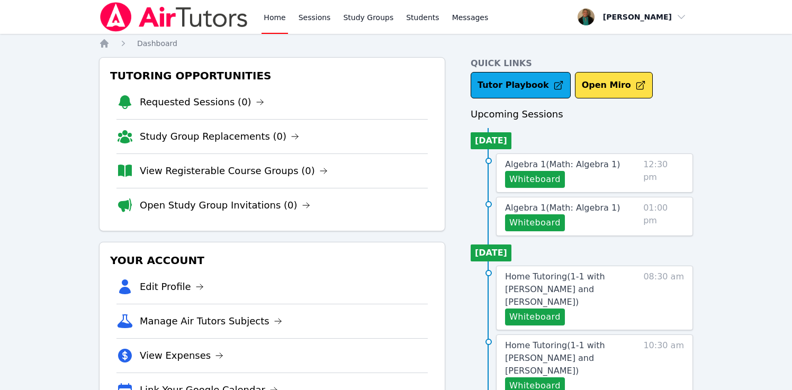
click at [584, 176] on div "Whiteboard" at bounding box center [572, 179] width 134 height 17
click at [583, 168] on span "Algebra 1 ( Math: Algebra 1 )" at bounding box center [562, 164] width 115 height 10
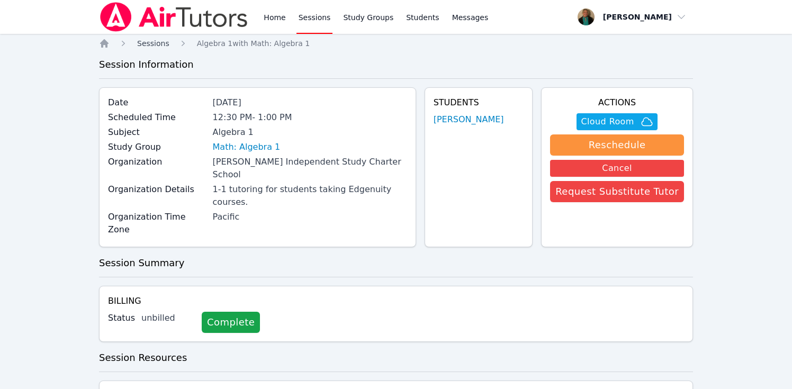
click at [156, 39] on span "Sessions" at bounding box center [153, 43] width 32 height 8
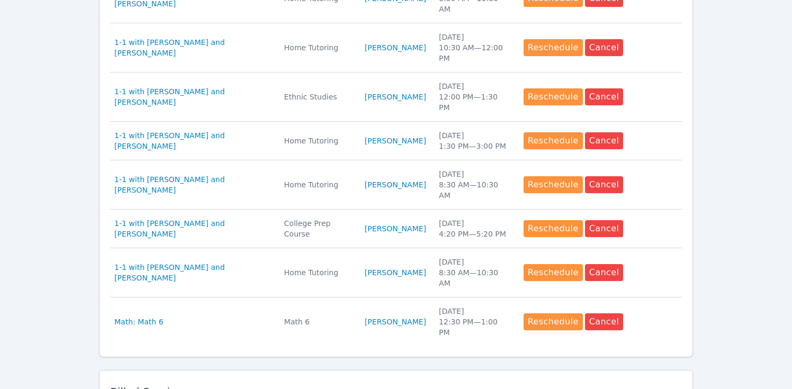
scroll to position [549, 0]
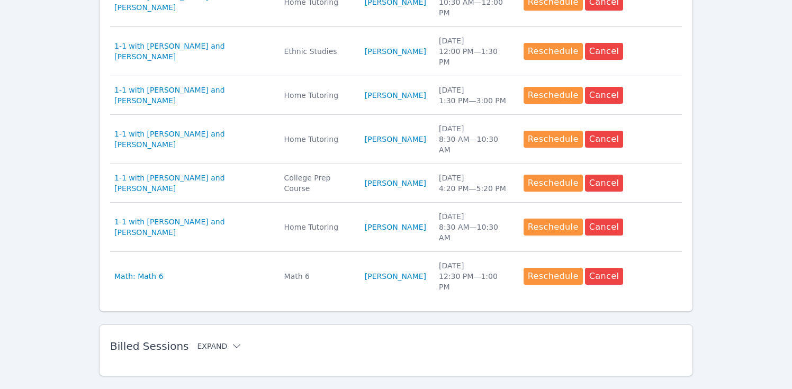
click at [210, 341] on button "Expand" at bounding box center [219, 346] width 45 height 11
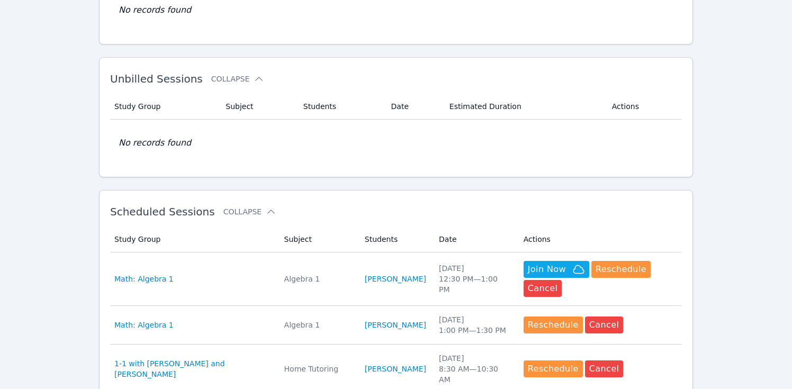
scroll to position [0, 0]
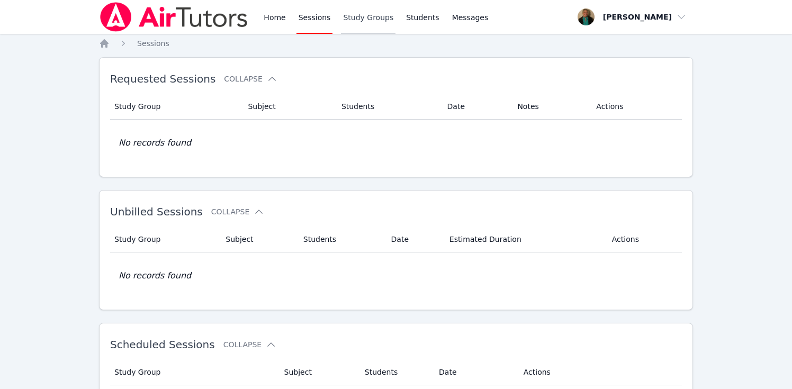
click at [369, 17] on link "Study Groups" at bounding box center [368, 17] width 55 height 34
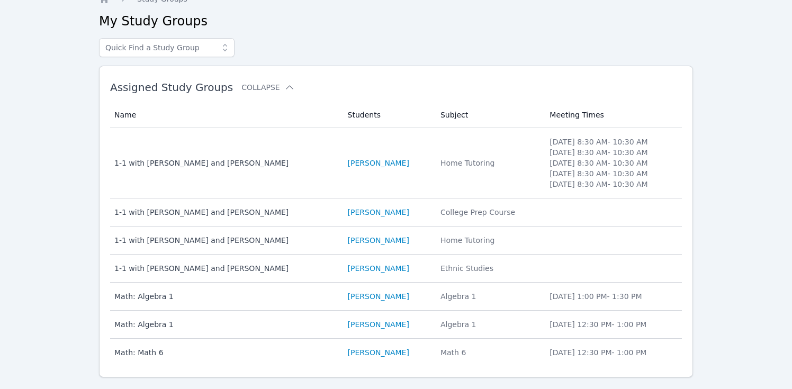
scroll to position [67, 0]
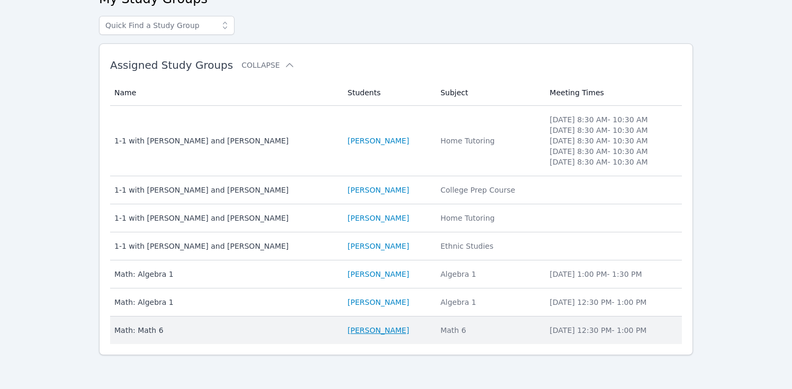
click at [366, 332] on link "[PERSON_NAME]" at bounding box center [378, 330] width 61 height 11
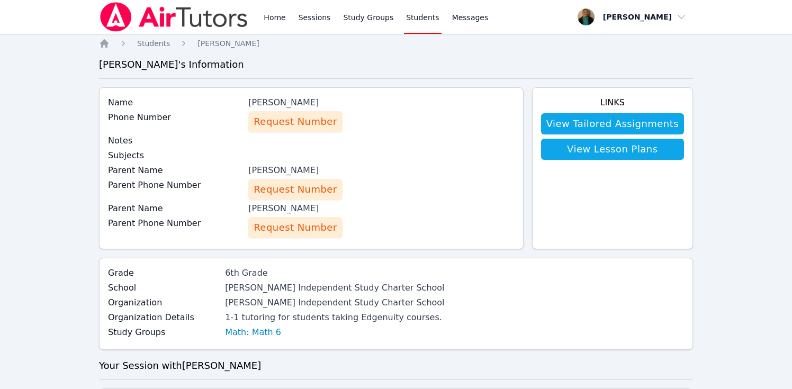
click at [301, 124] on span "Request Number" at bounding box center [294, 121] width 83 height 15
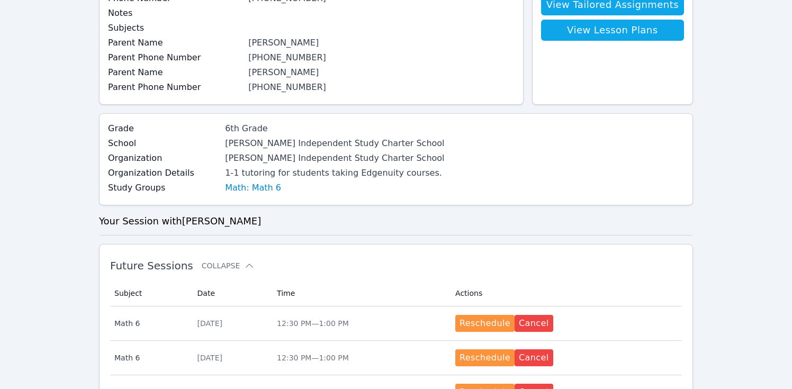
scroll to position [135, 0]
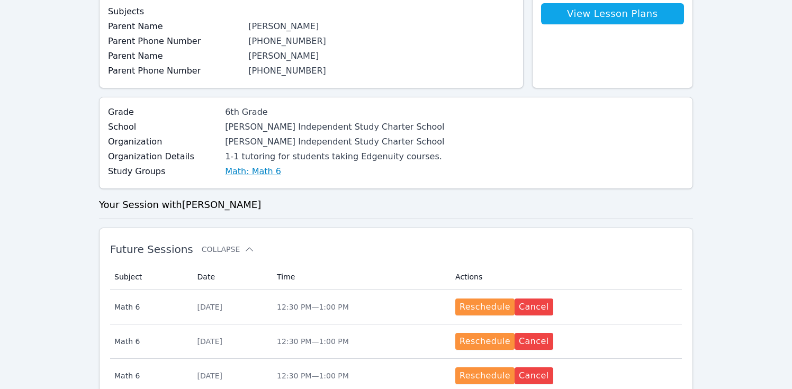
click at [253, 172] on link "Math: Math 6" at bounding box center [253, 171] width 56 height 13
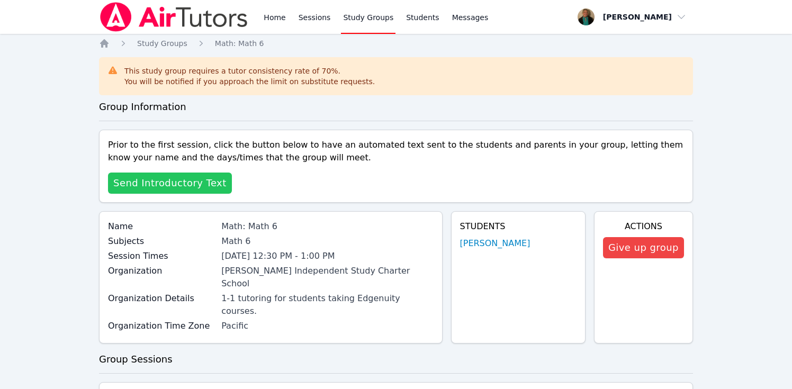
click at [197, 187] on span "Send Introductory Text" at bounding box center [169, 183] width 113 height 15
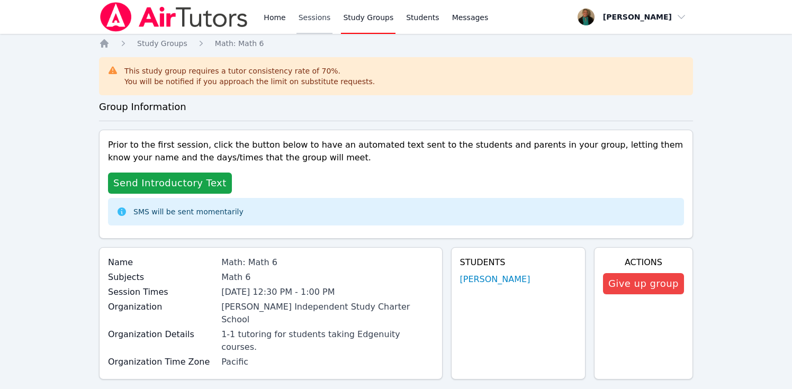
click at [308, 17] on link "Sessions" at bounding box center [314, 17] width 37 height 34
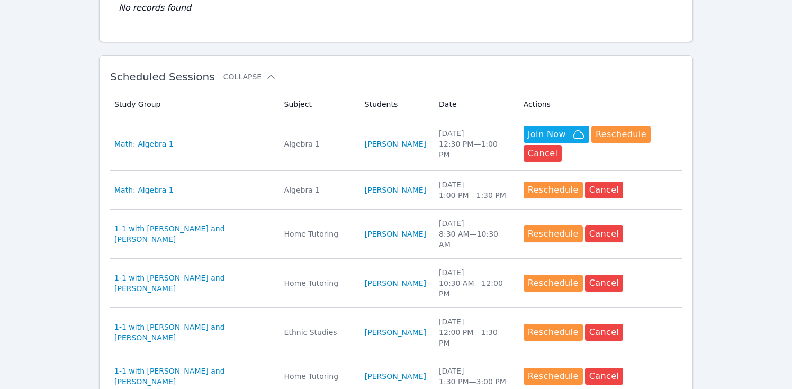
scroll to position [268, 0]
